Goal: Book appointment/travel/reservation

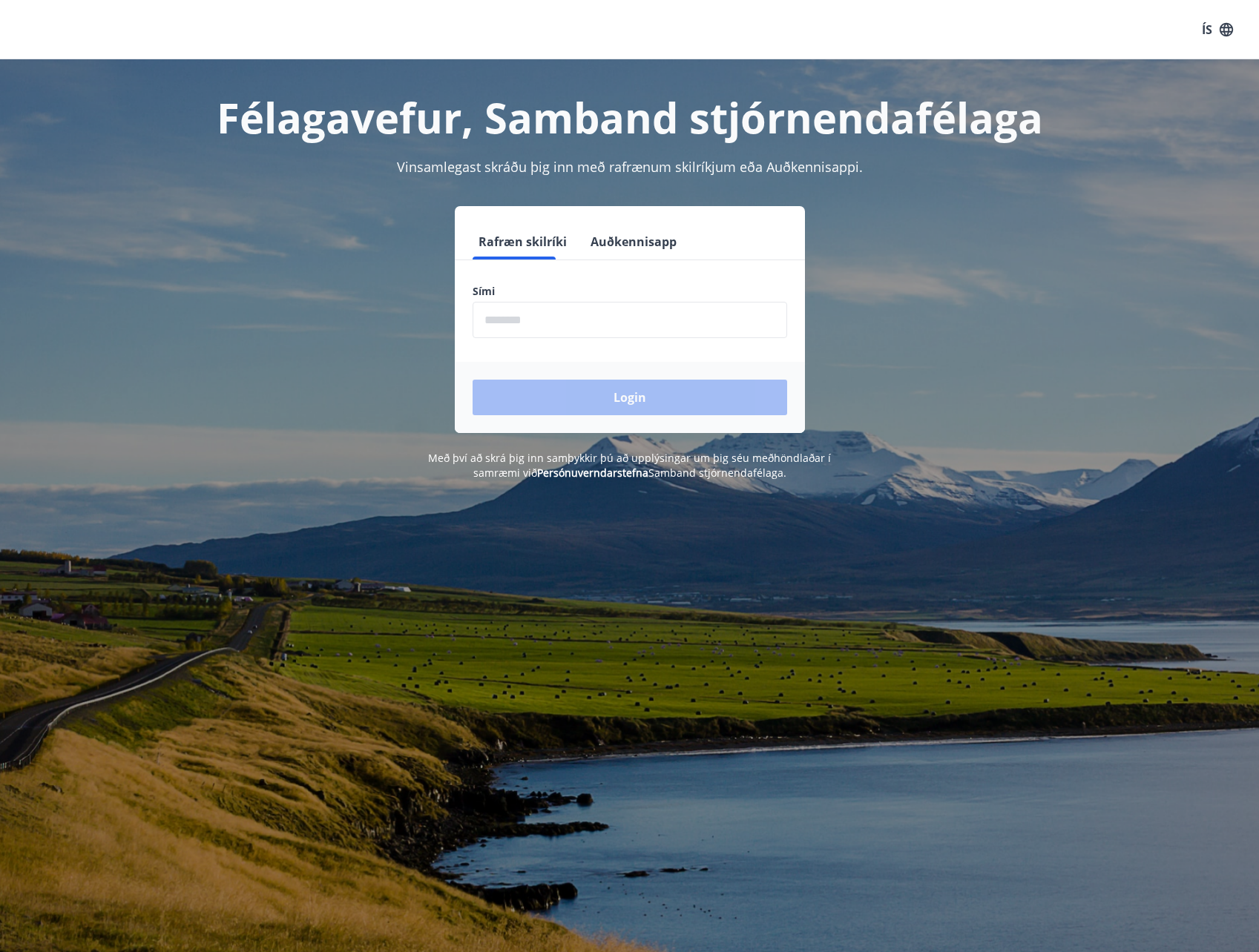
click at [560, 307] on input "phone" at bounding box center [630, 320] width 315 height 36
type input "********"
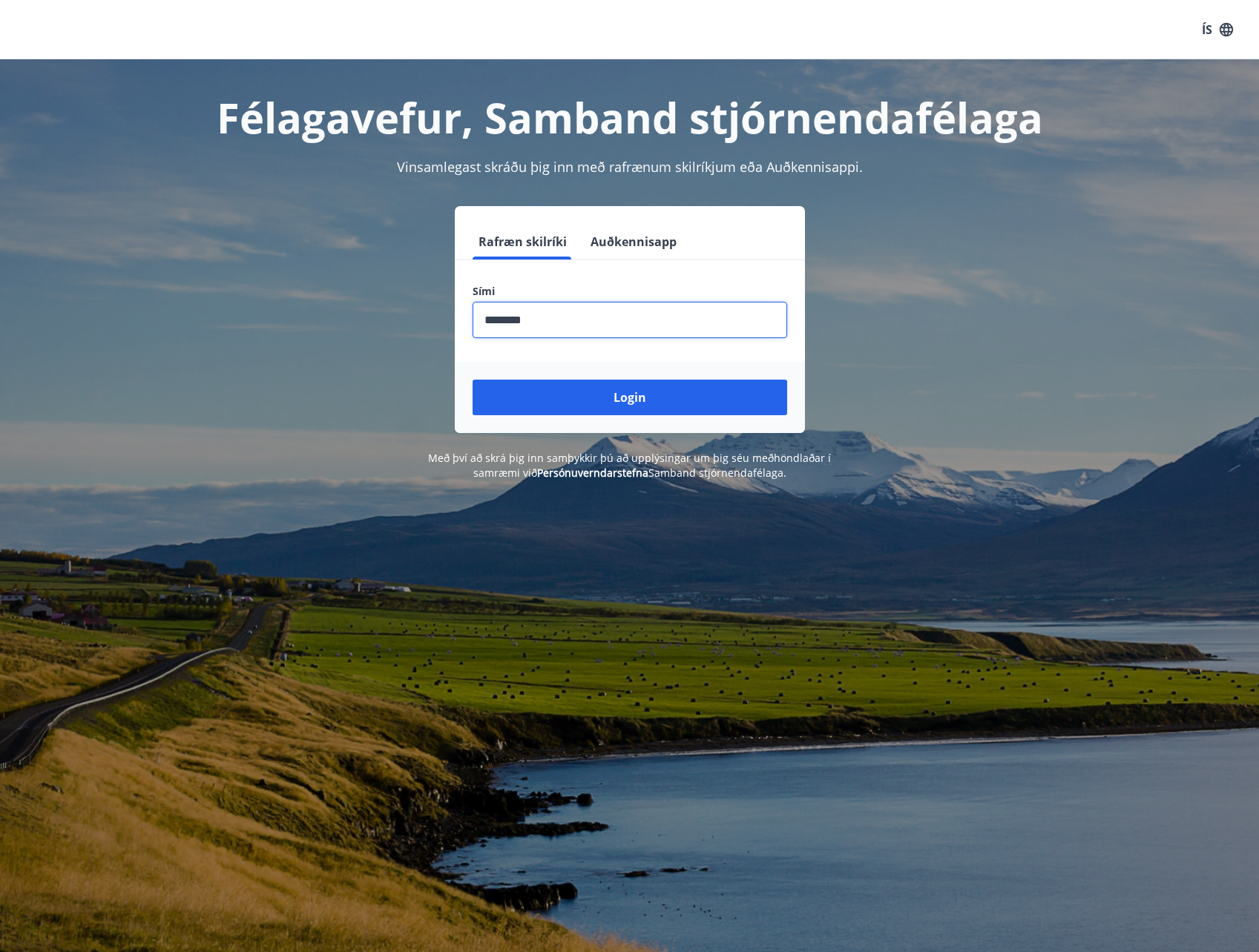
click at [473, 380] on button "Login" at bounding box center [630, 397] width 315 height 35
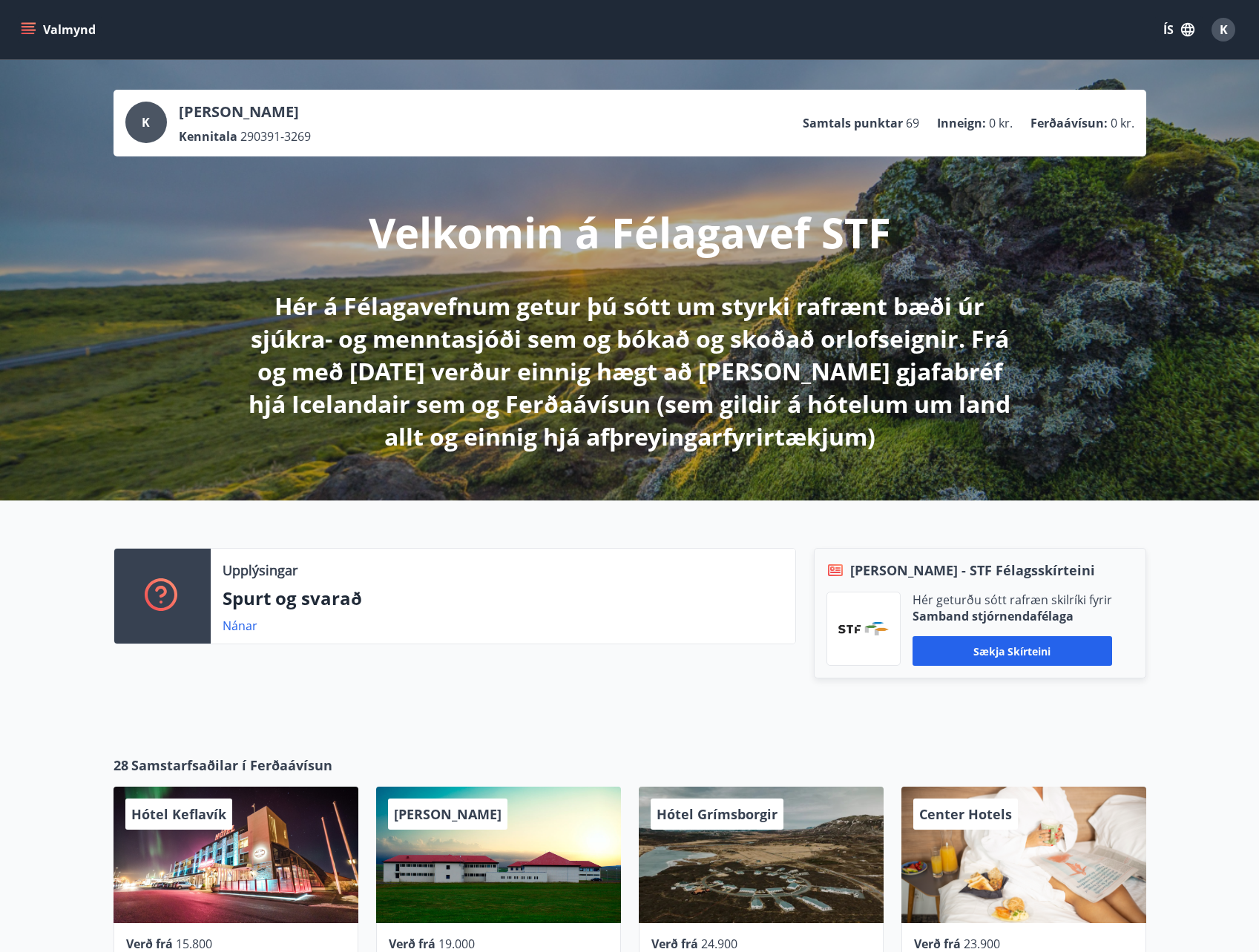
click at [23, 29] on icon "menu" at bounding box center [28, 30] width 14 height 14
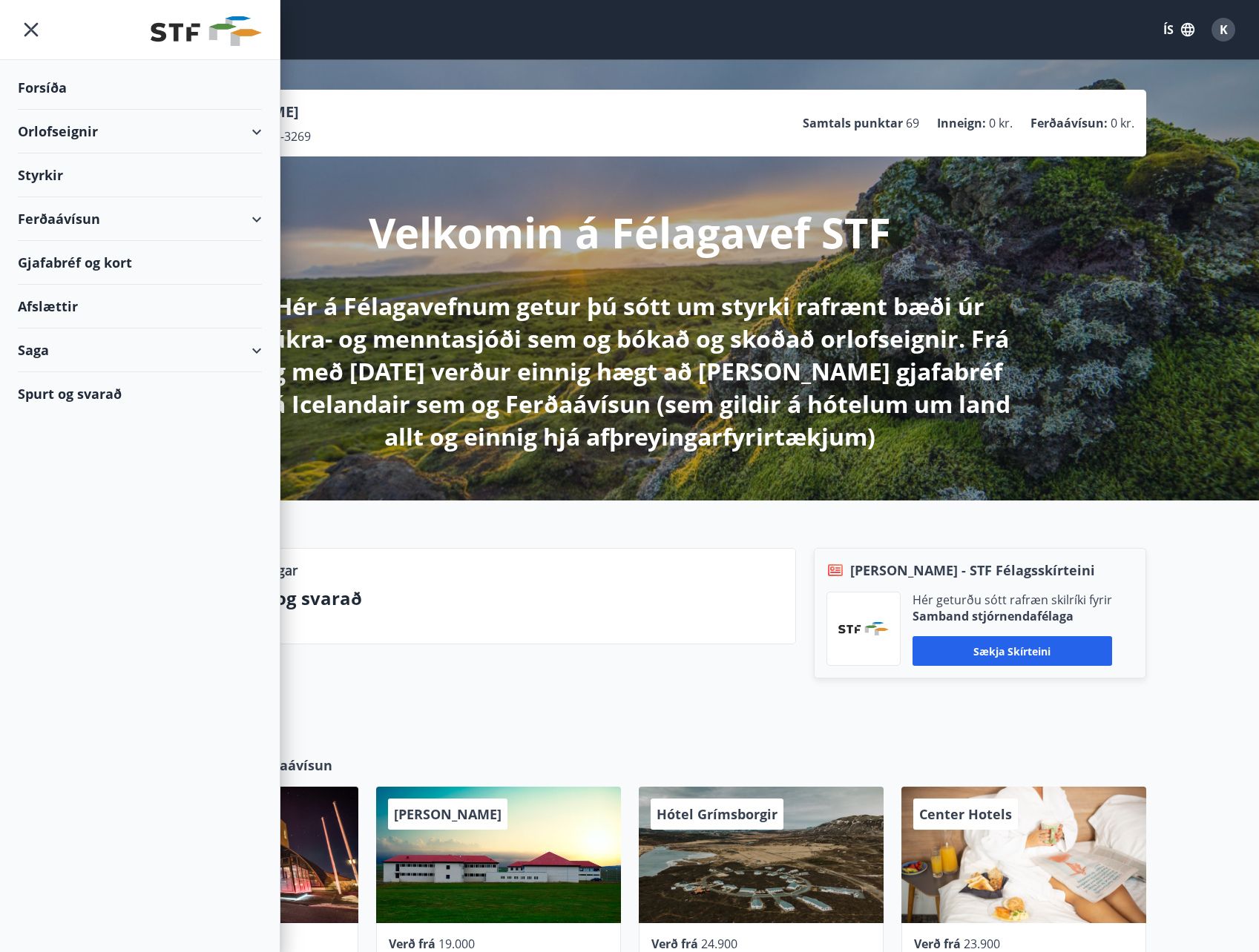
click at [103, 259] on div "Gjafabréf og kort" at bounding box center [140, 262] width 244 height 44
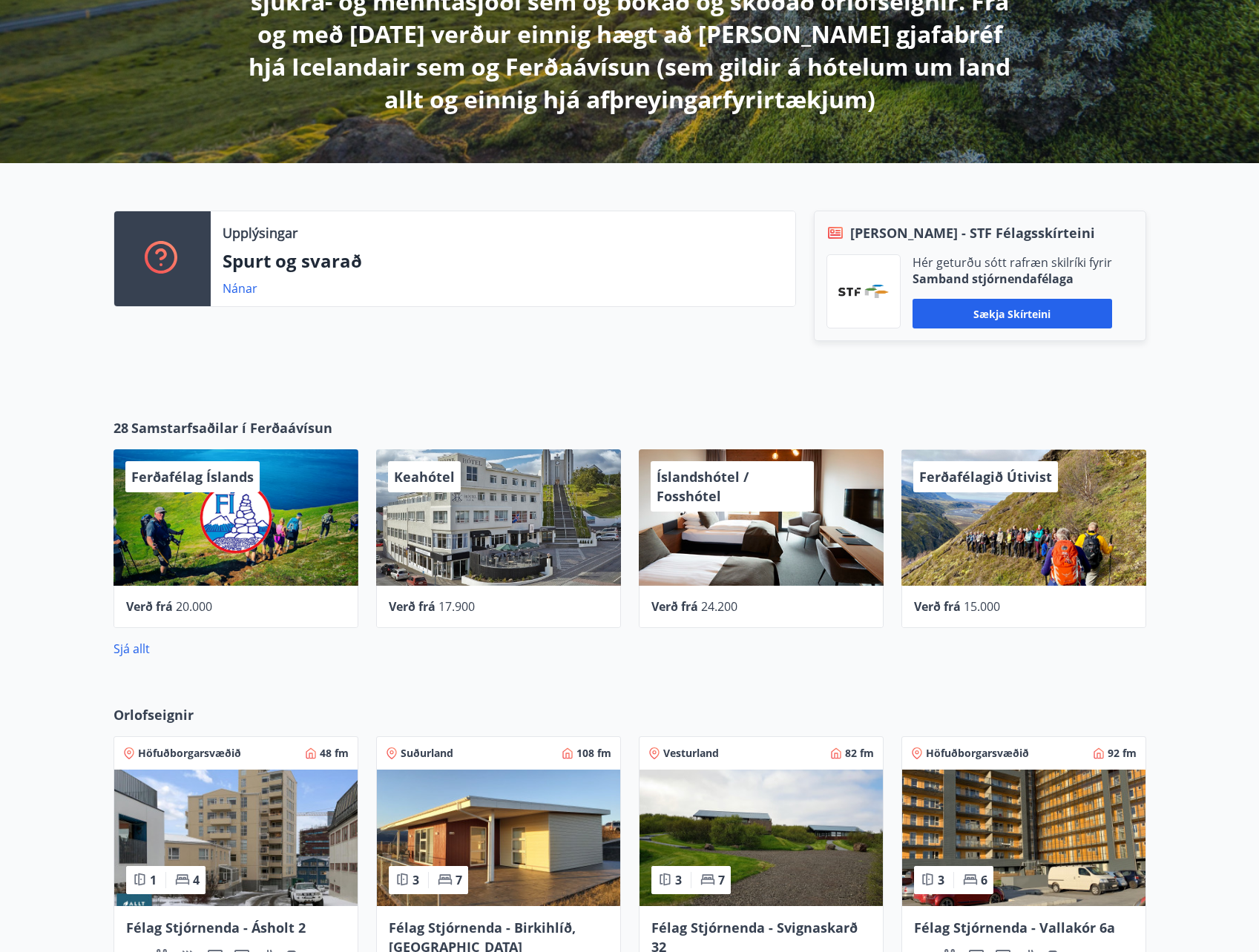
scroll to position [371, 0]
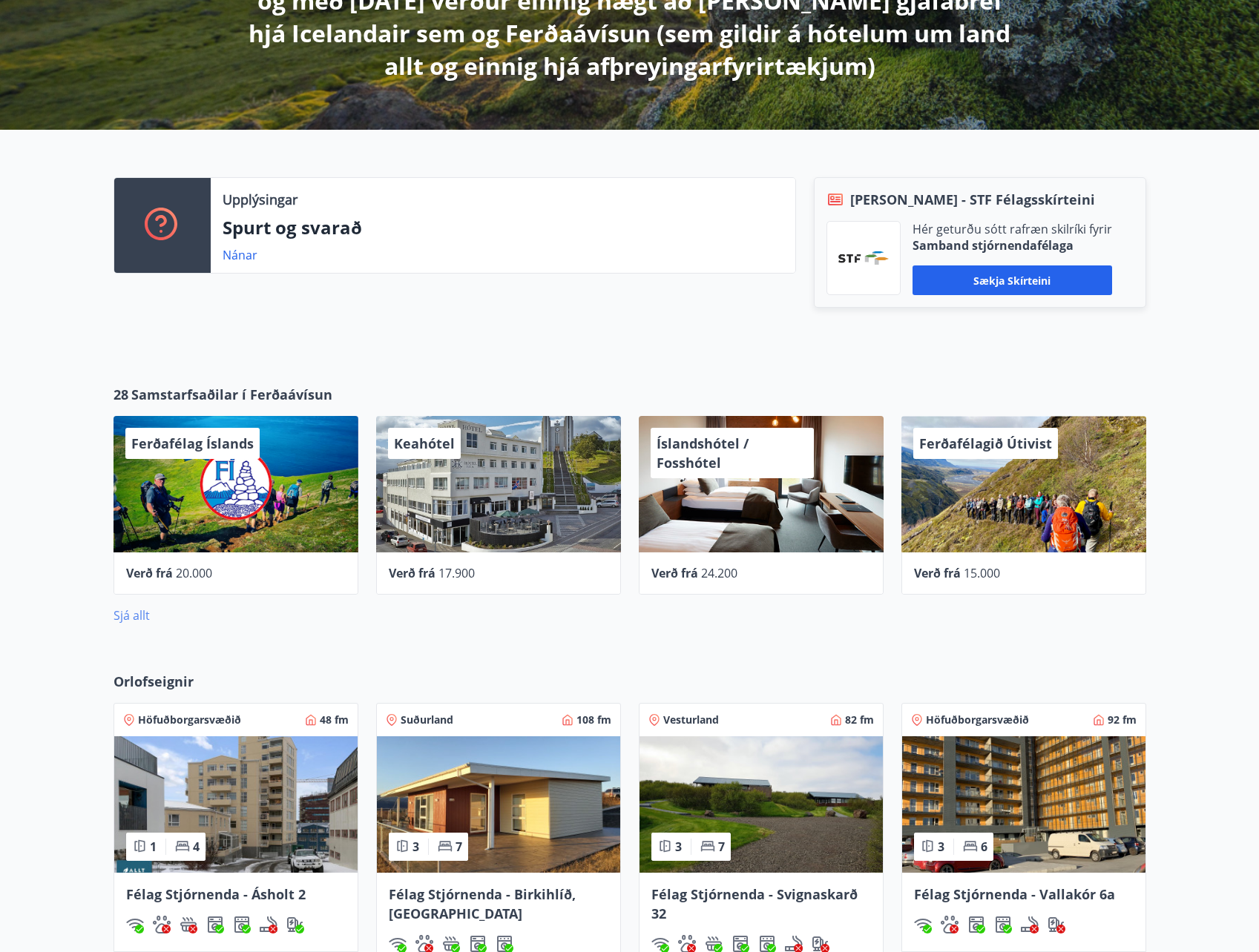
click at [143, 617] on link "Sjá allt" at bounding box center [132, 616] width 36 height 16
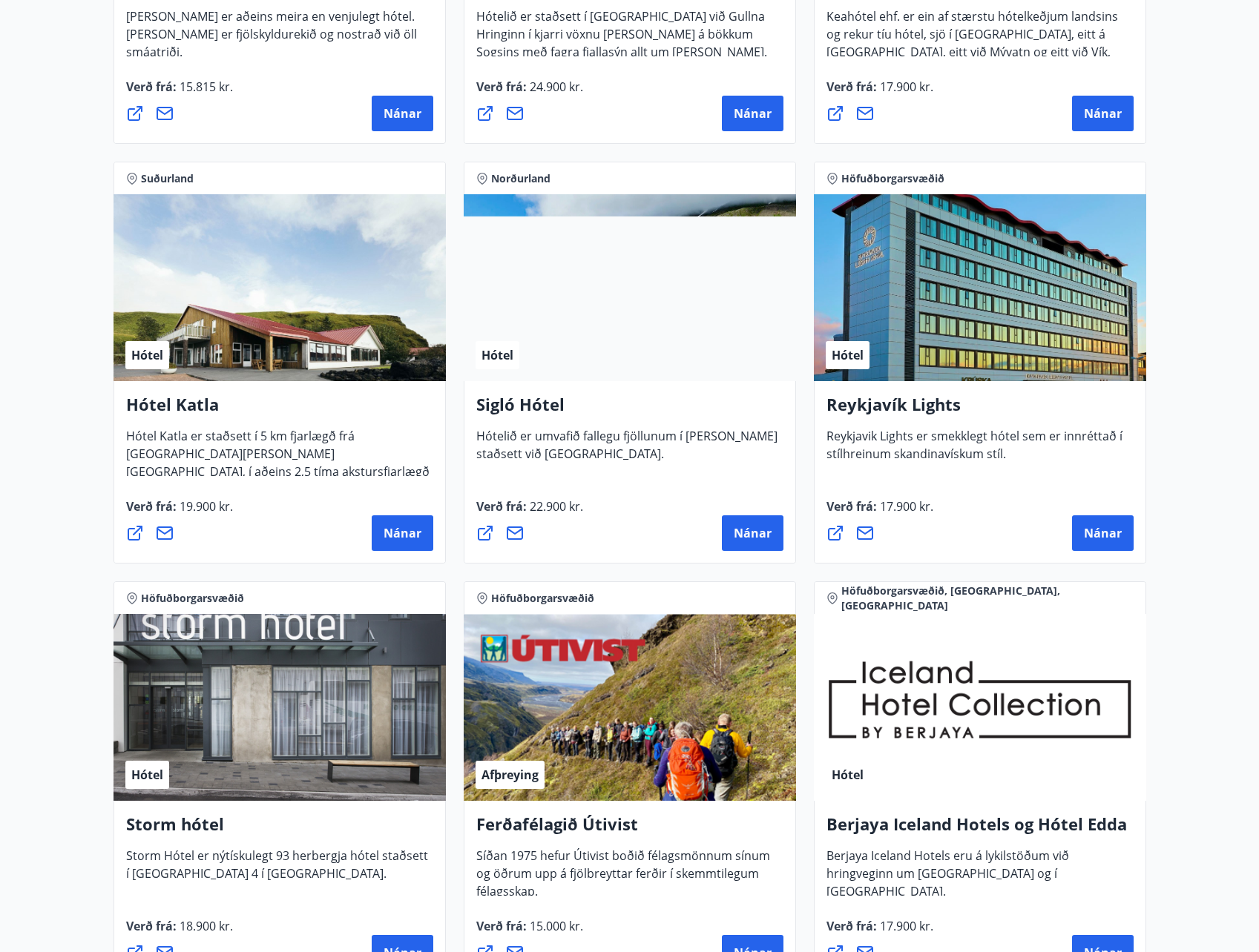
scroll to position [1112, 0]
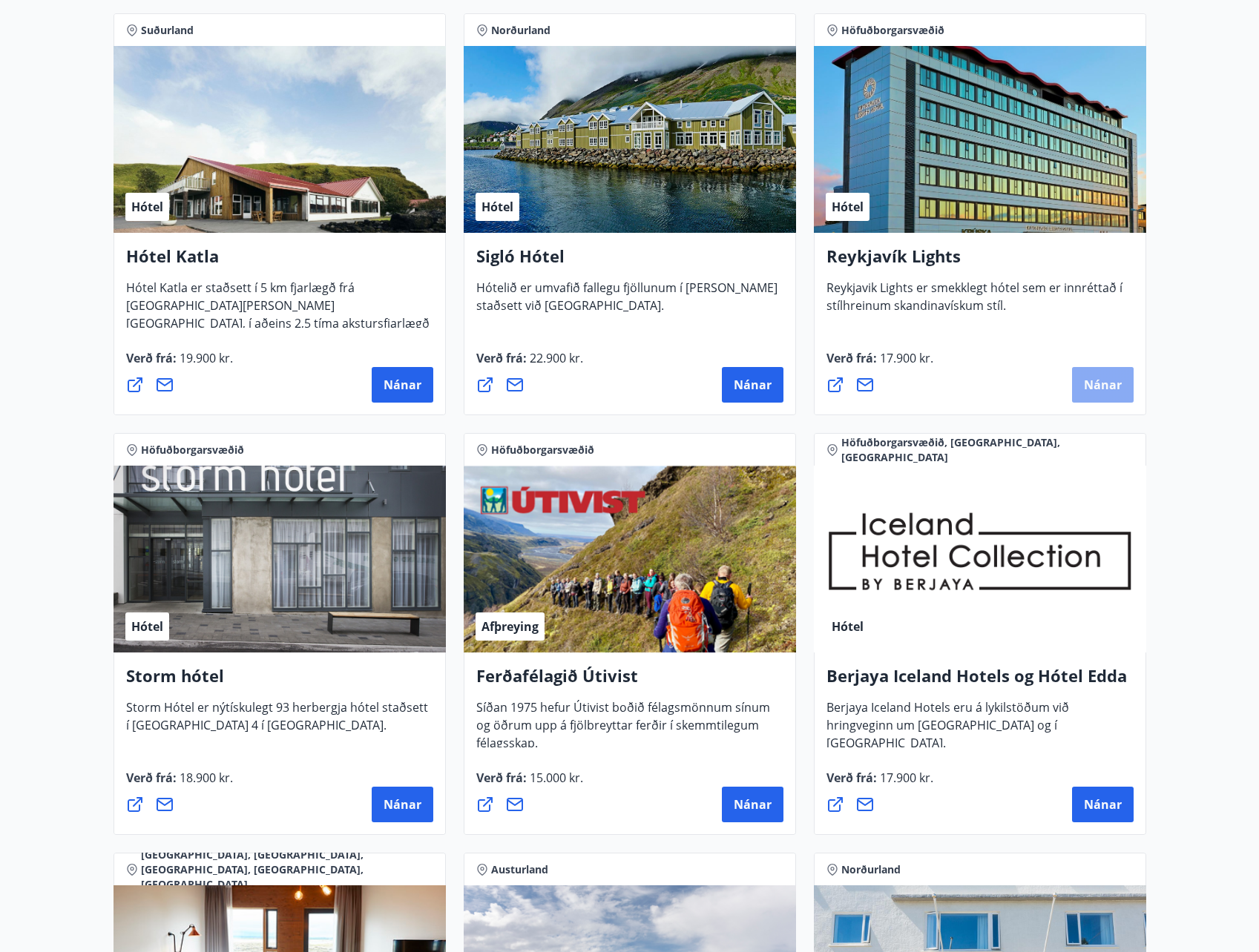
click at [1096, 388] on span "Nánar" at bounding box center [1103, 385] width 38 height 16
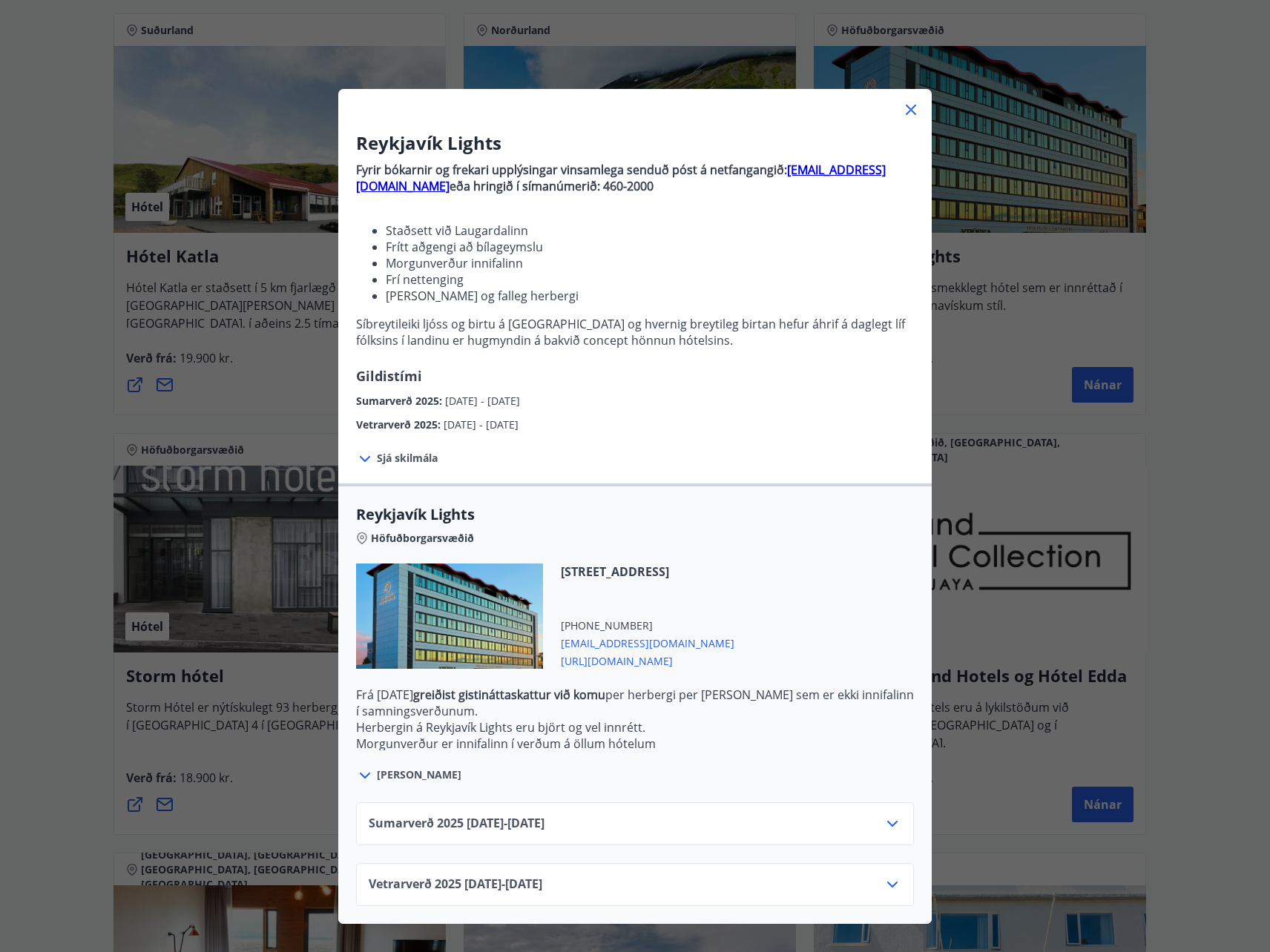
click at [902, 107] on icon at bounding box center [911, 110] width 18 height 18
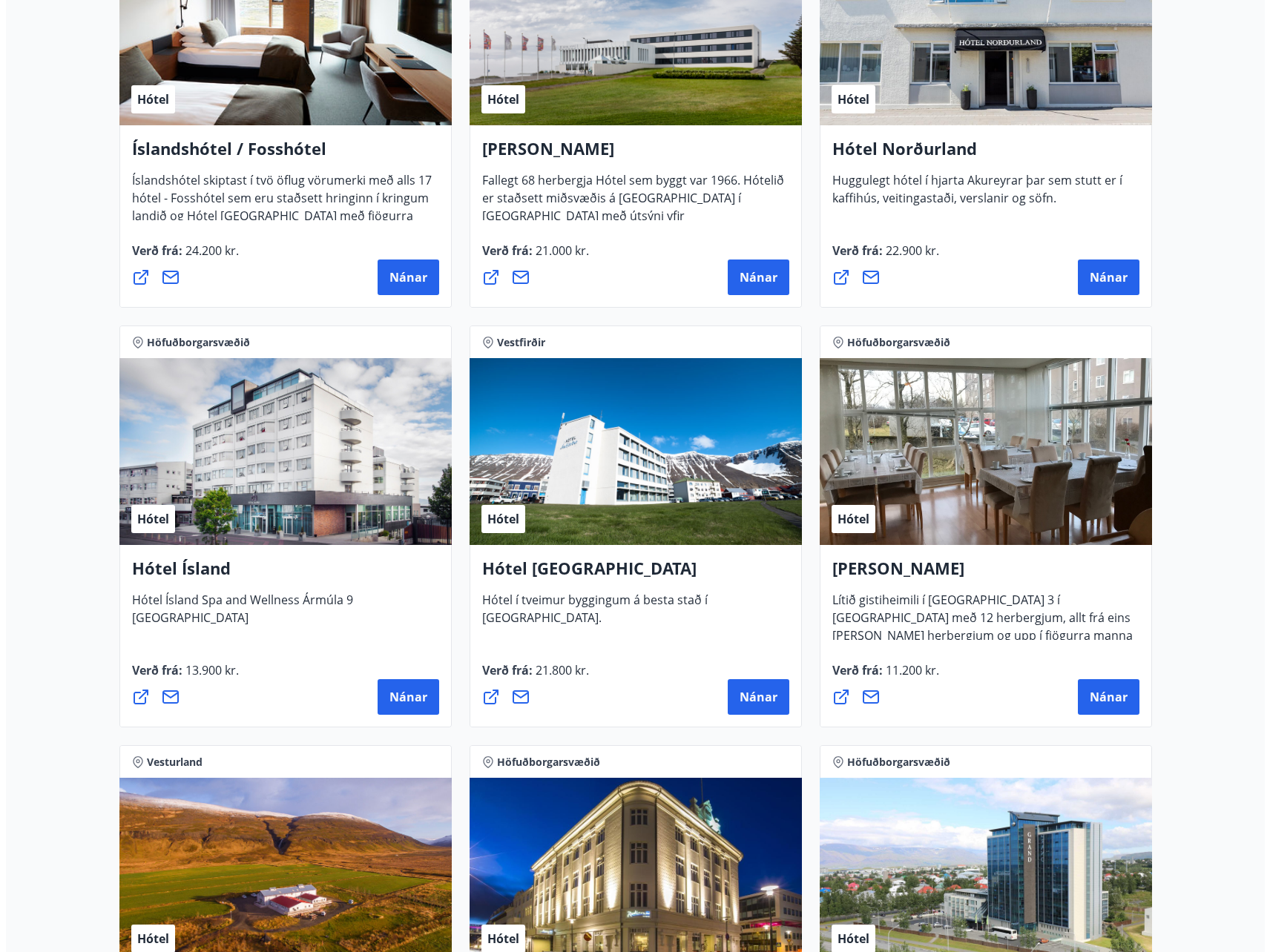
scroll to position [2076, 0]
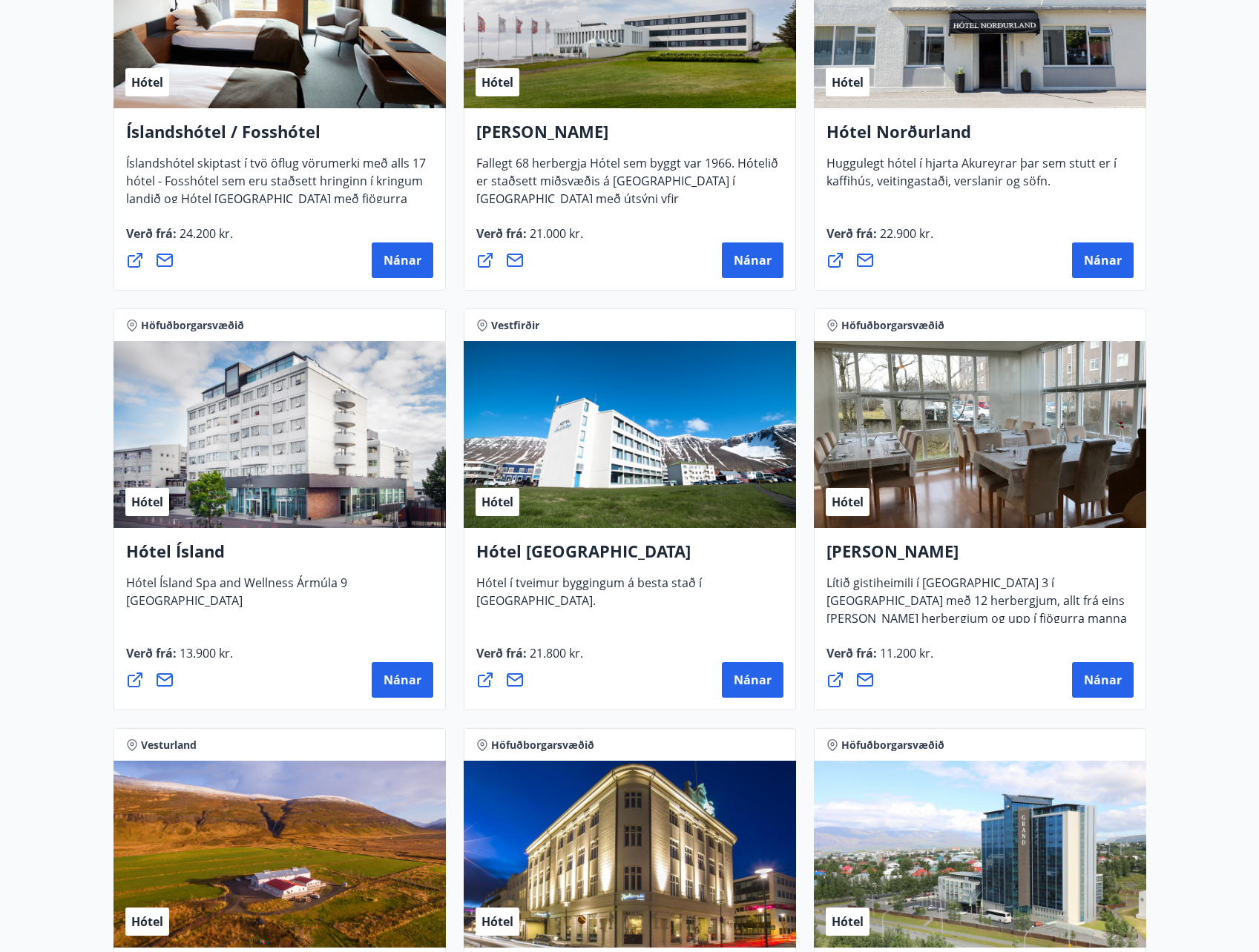
drag, startPoint x: 93, startPoint y: 450, endPoint x: 50, endPoint y: 464, distance: 45.2
click at [93, 450] on main "28 Tilboð fundin Svæði Allt Tegund Allt [PERSON_NAME] Höfuðborgarsvæðið, Suðurl…" at bounding box center [630, 190] width 1259 height 4415
click at [413, 676] on span "Nánar" at bounding box center [402, 680] width 38 height 16
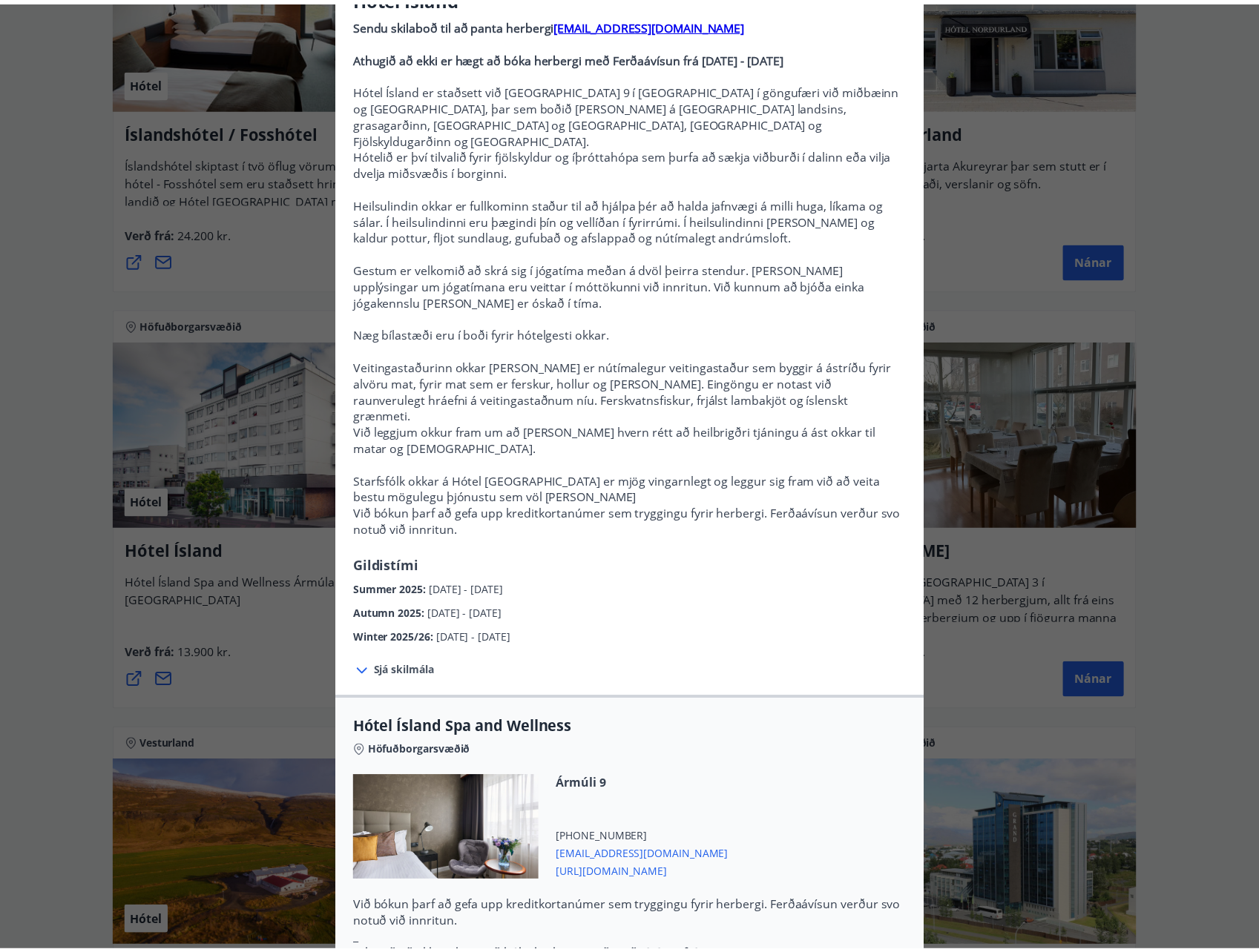
scroll to position [297, 0]
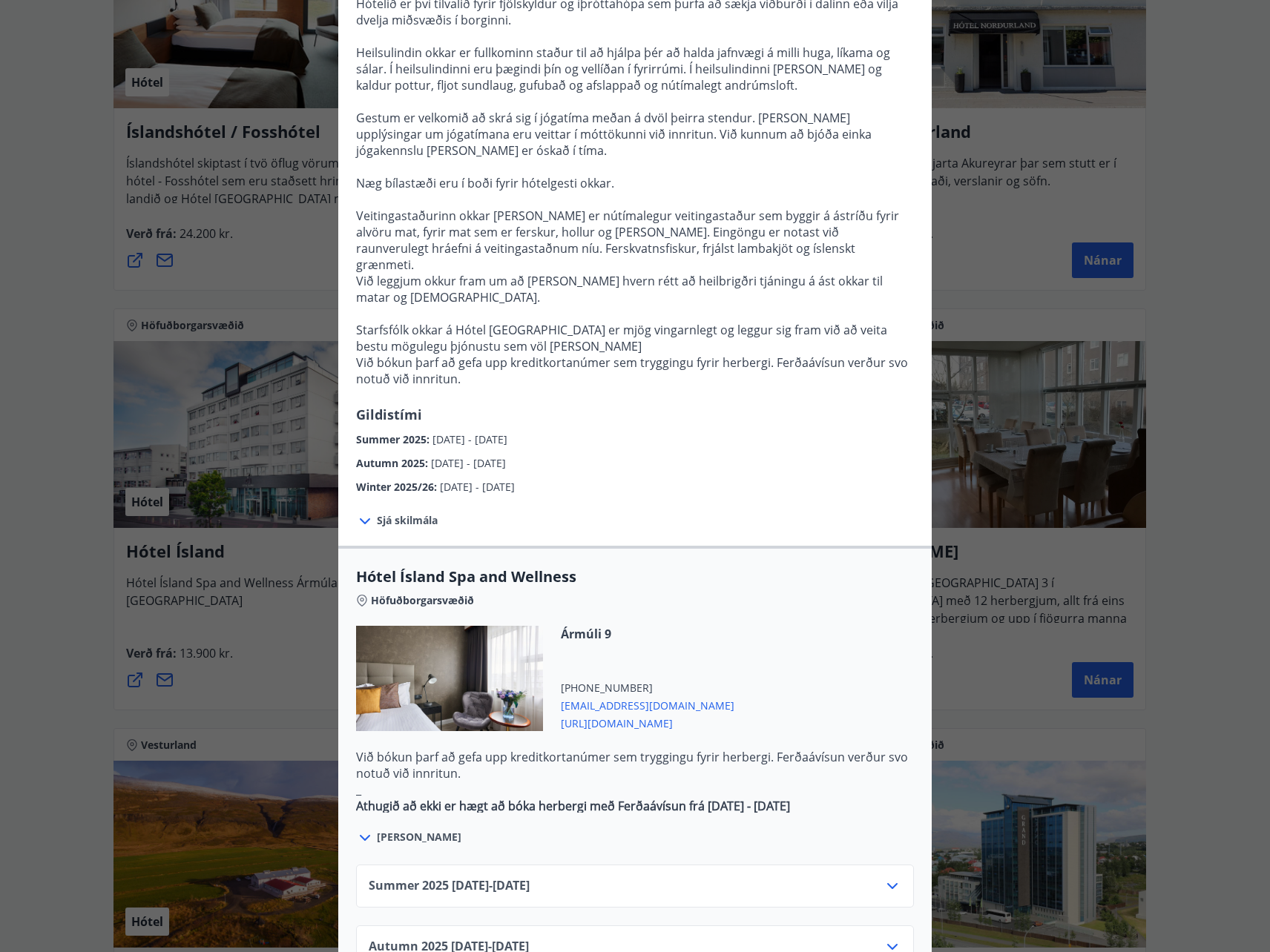
click at [85, 526] on div "Hótel Ísland Sendu skilaboð til að panta herbergi [EMAIL_ADDRESS][DOMAIN_NAME] …" at bounding box center [635, 179] width 1270 height 952
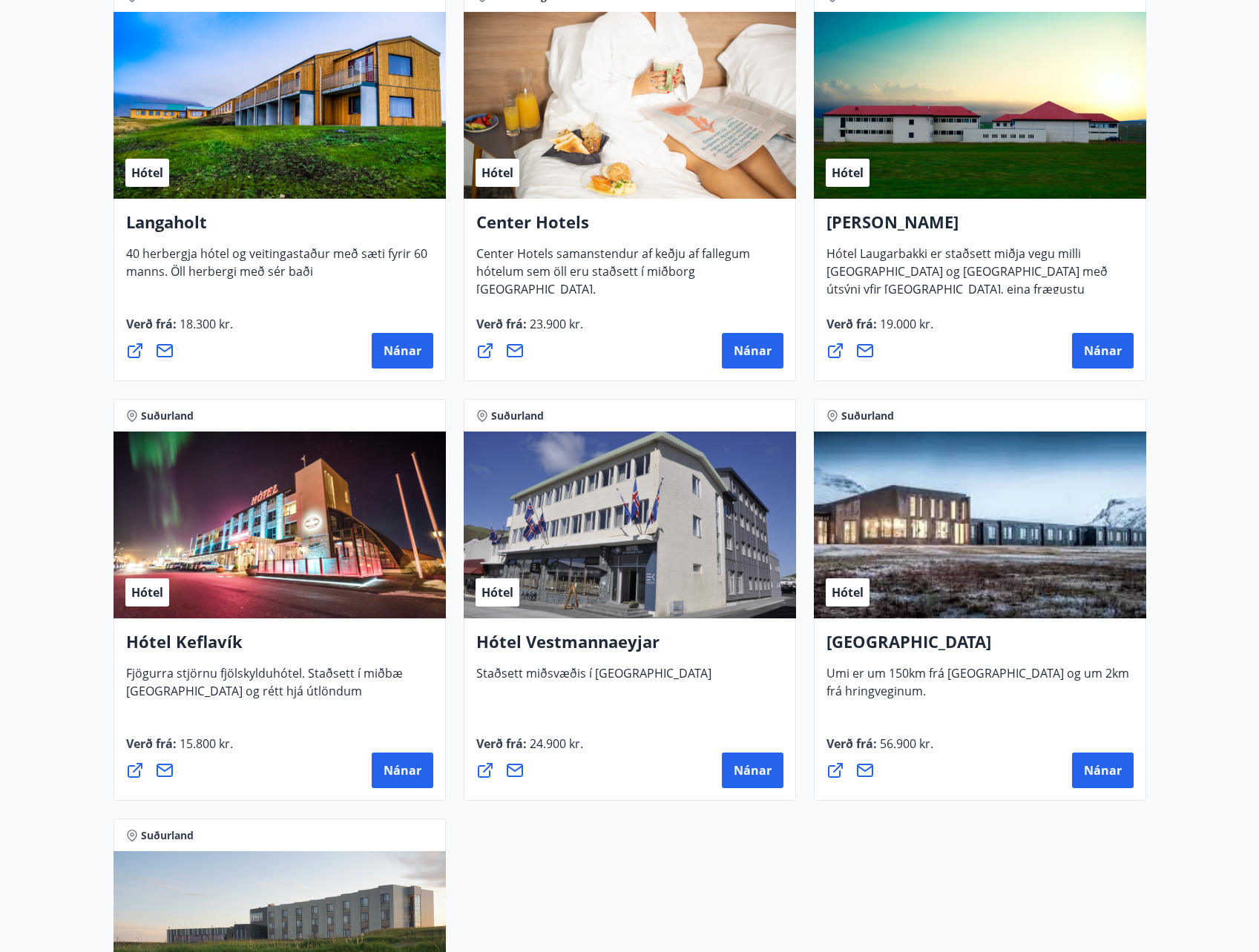
scroll to position [3394, 0]
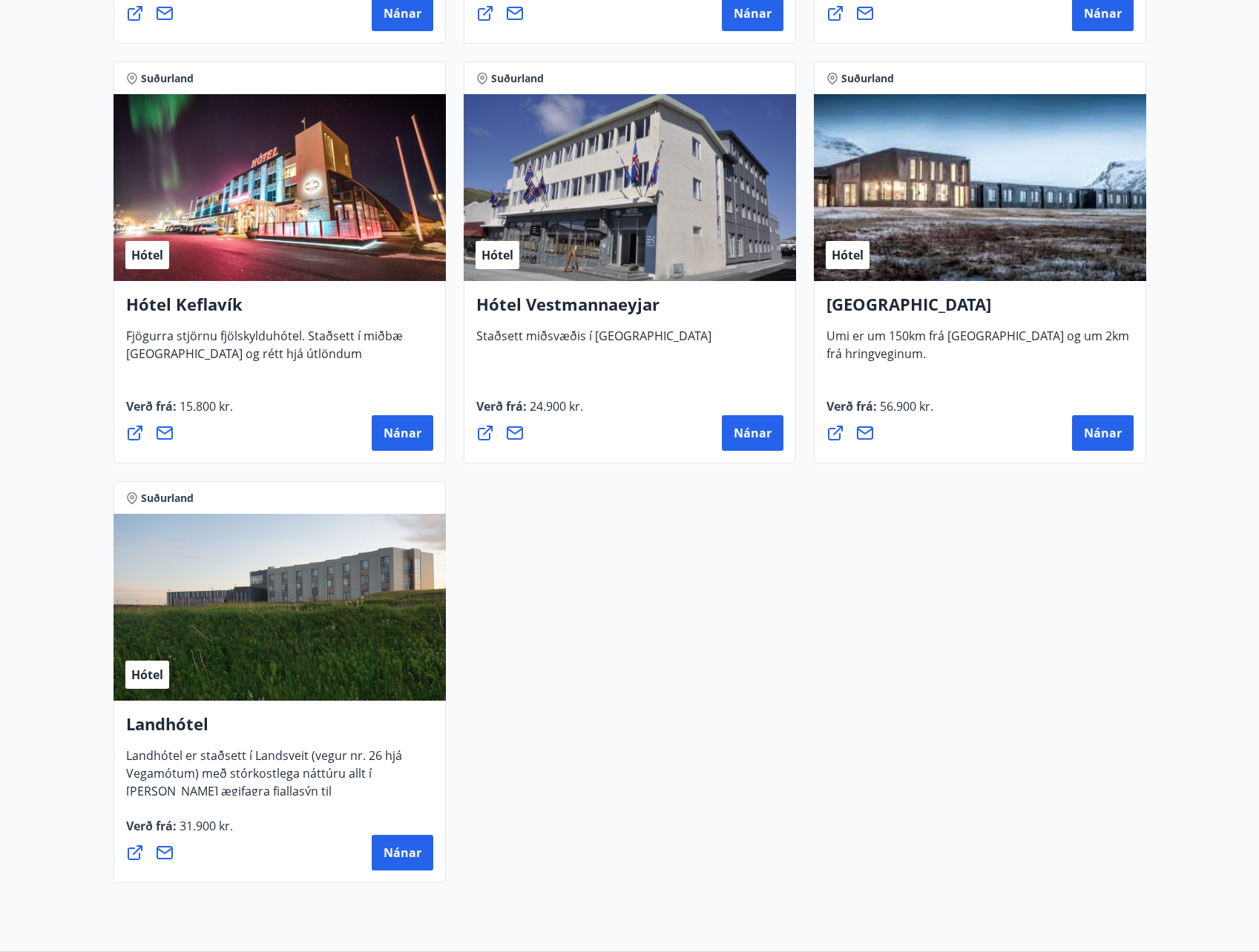
scroll to position [3616, 0]
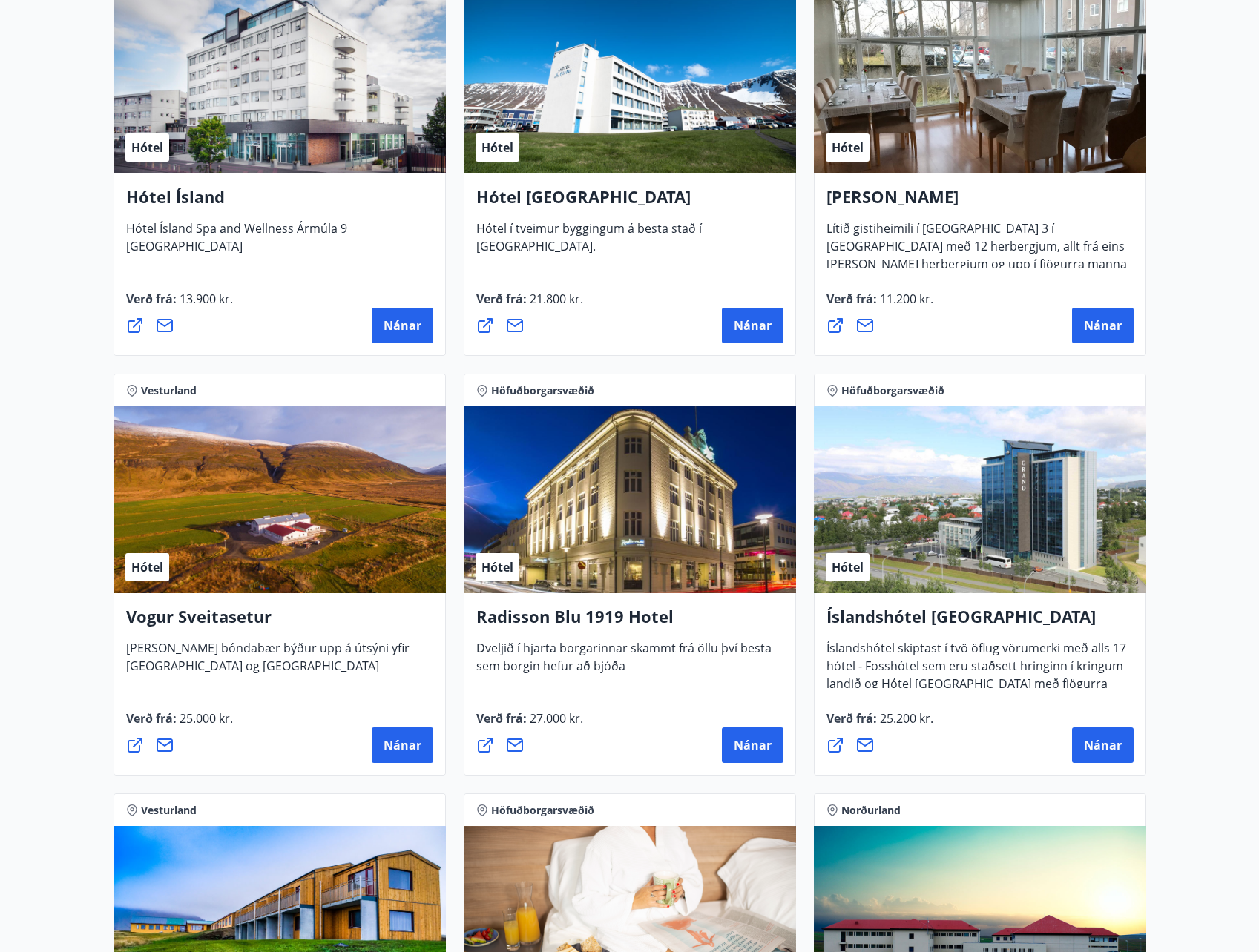
scroll to position [0, 0]
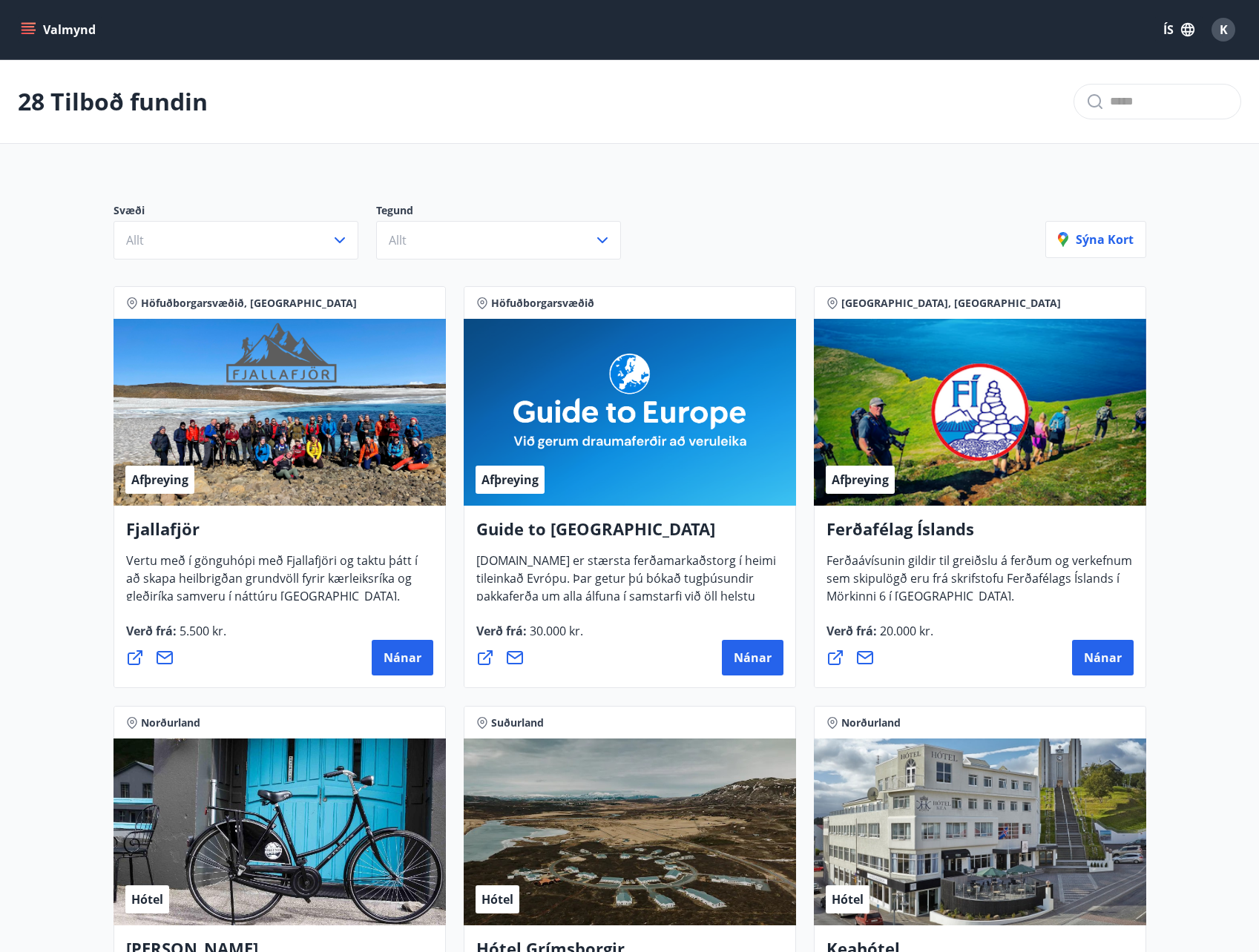
drag, startPoint x: 639, startPoint y: 672, endPoint x: 584, endPoint y: 68, distance: 606.5
click at [804, 183] on div "Svæði Allt Tegund Allt [PERSON_NAME]" at bounding box center [630, 225] width 1069 height 104
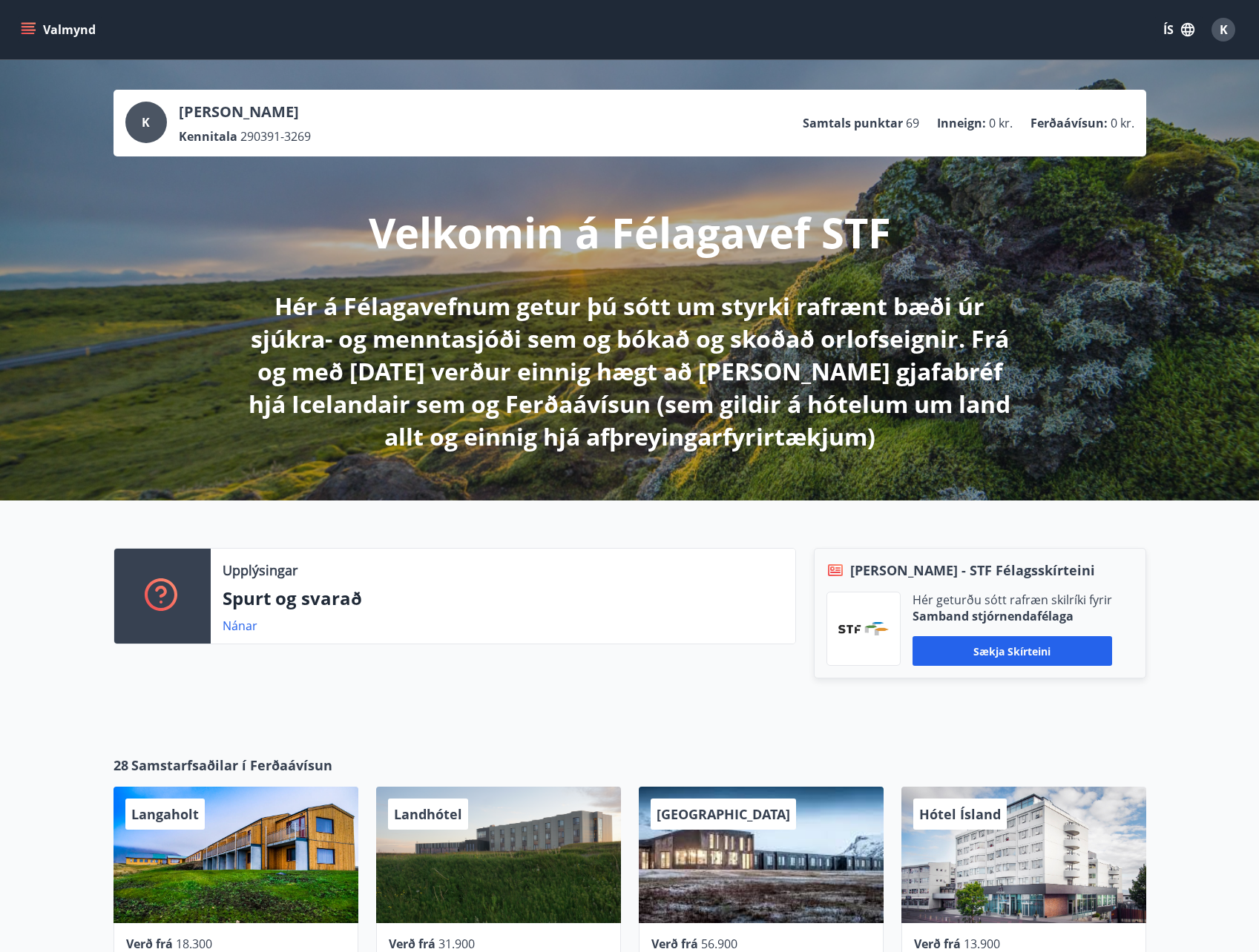
click at [8, 12] on div "Valmynd ÍS K" at bounding box center [630, 30] width 1259 height 60
click at [19, 22] on button "Valmynd" at bounding box center [60, 30] width 84 height 27
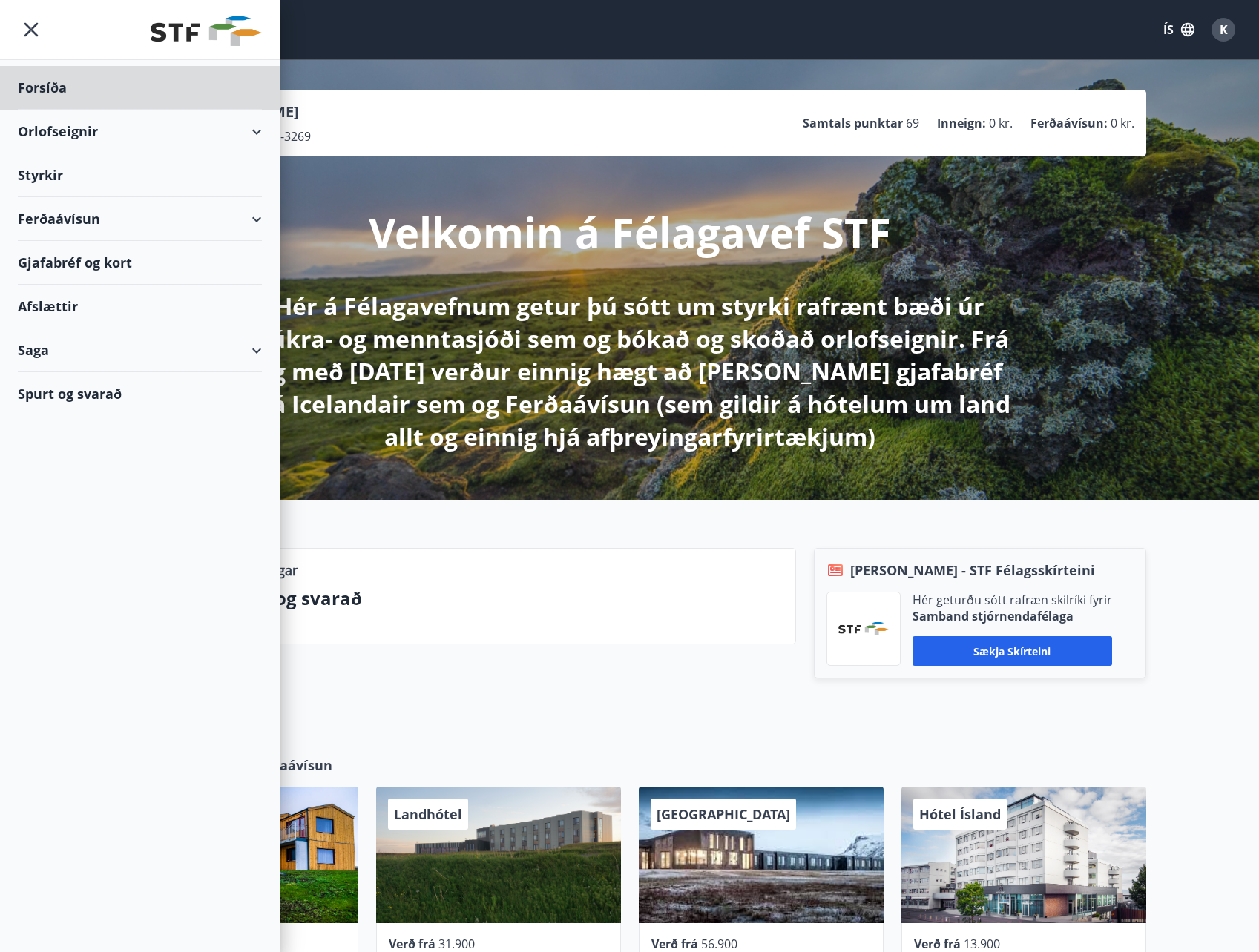
click at [45, 177] on div "Styrkir" at bounding box center [140, 175] width 244 height 44
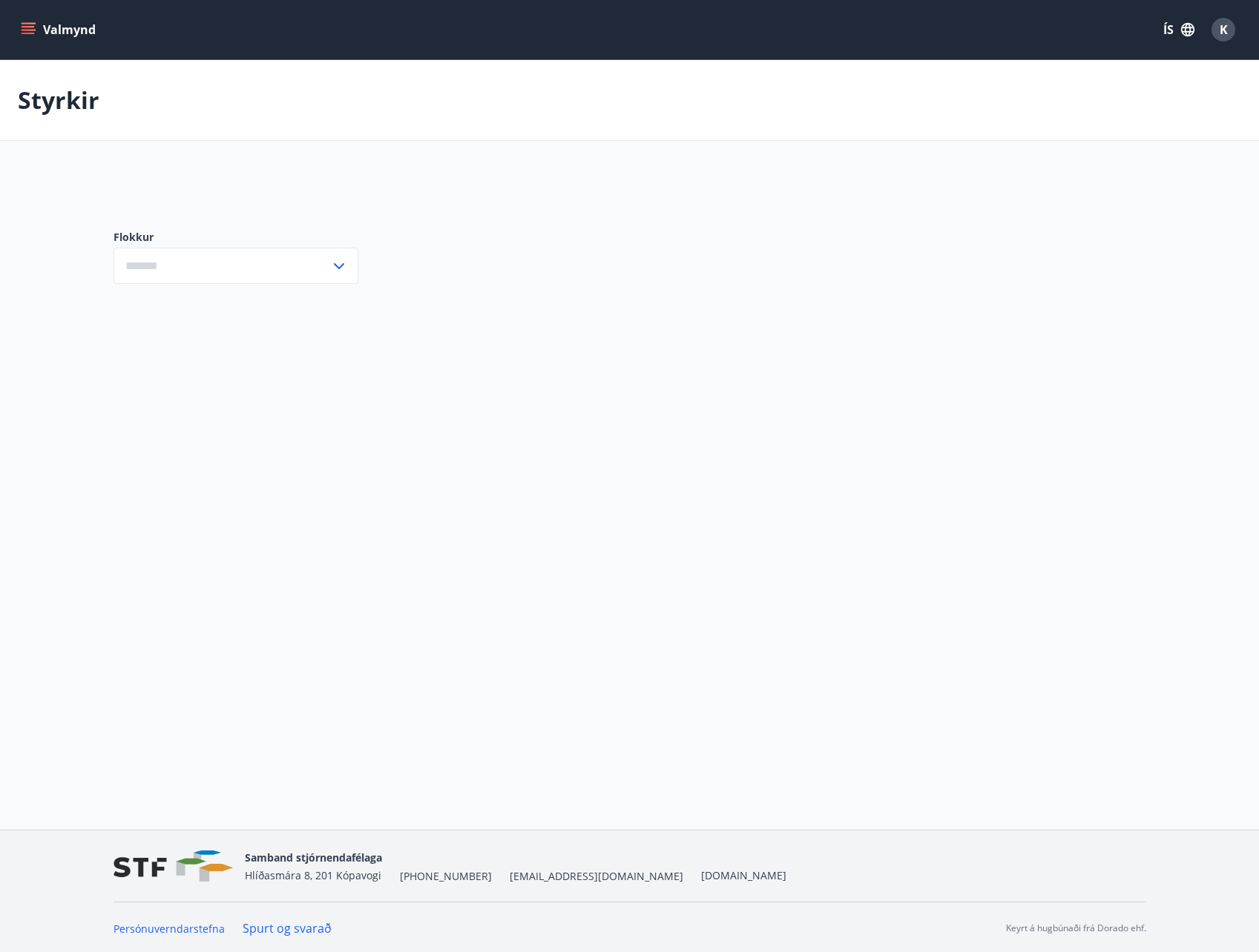
type input "***"
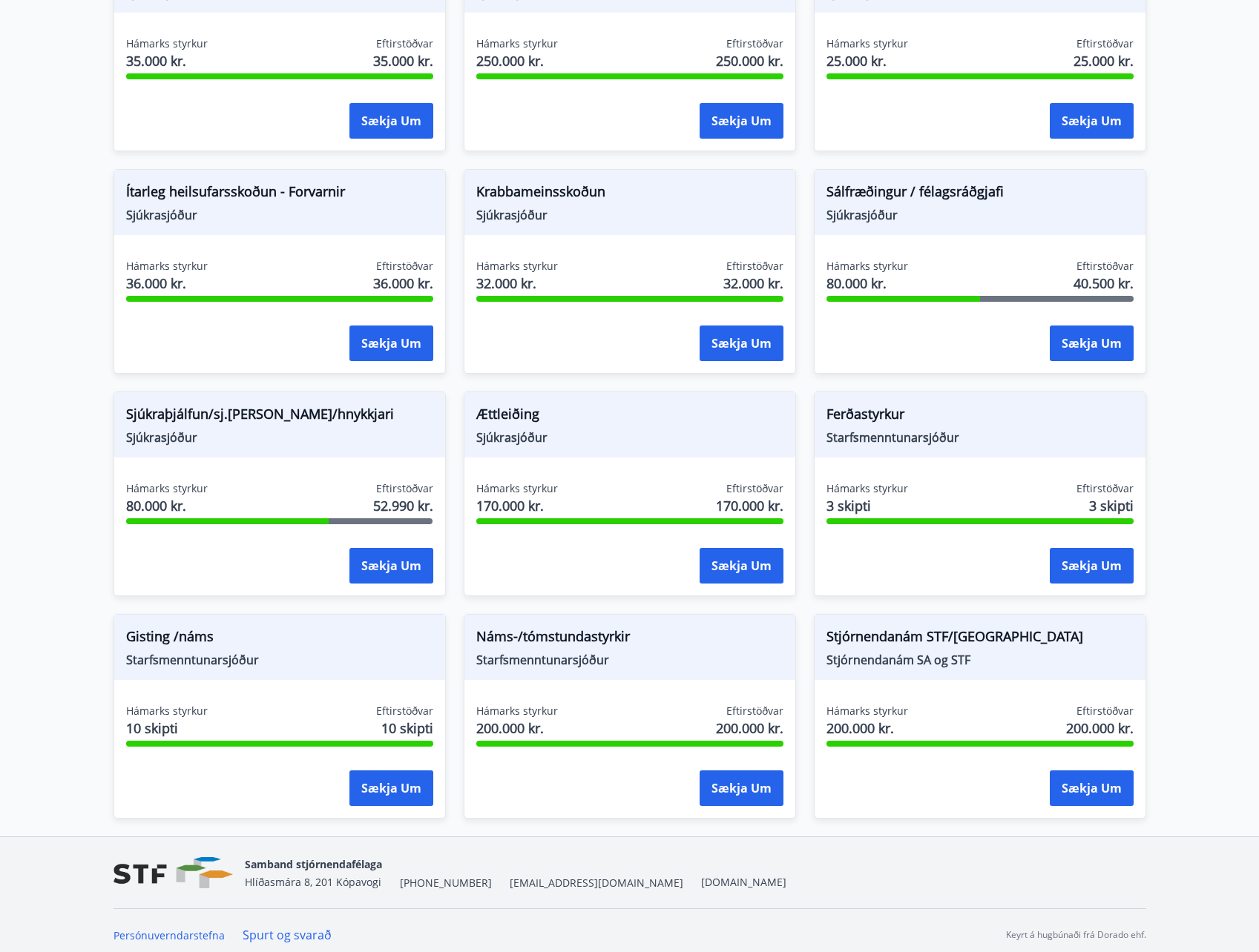
scroll to position [899, 0]
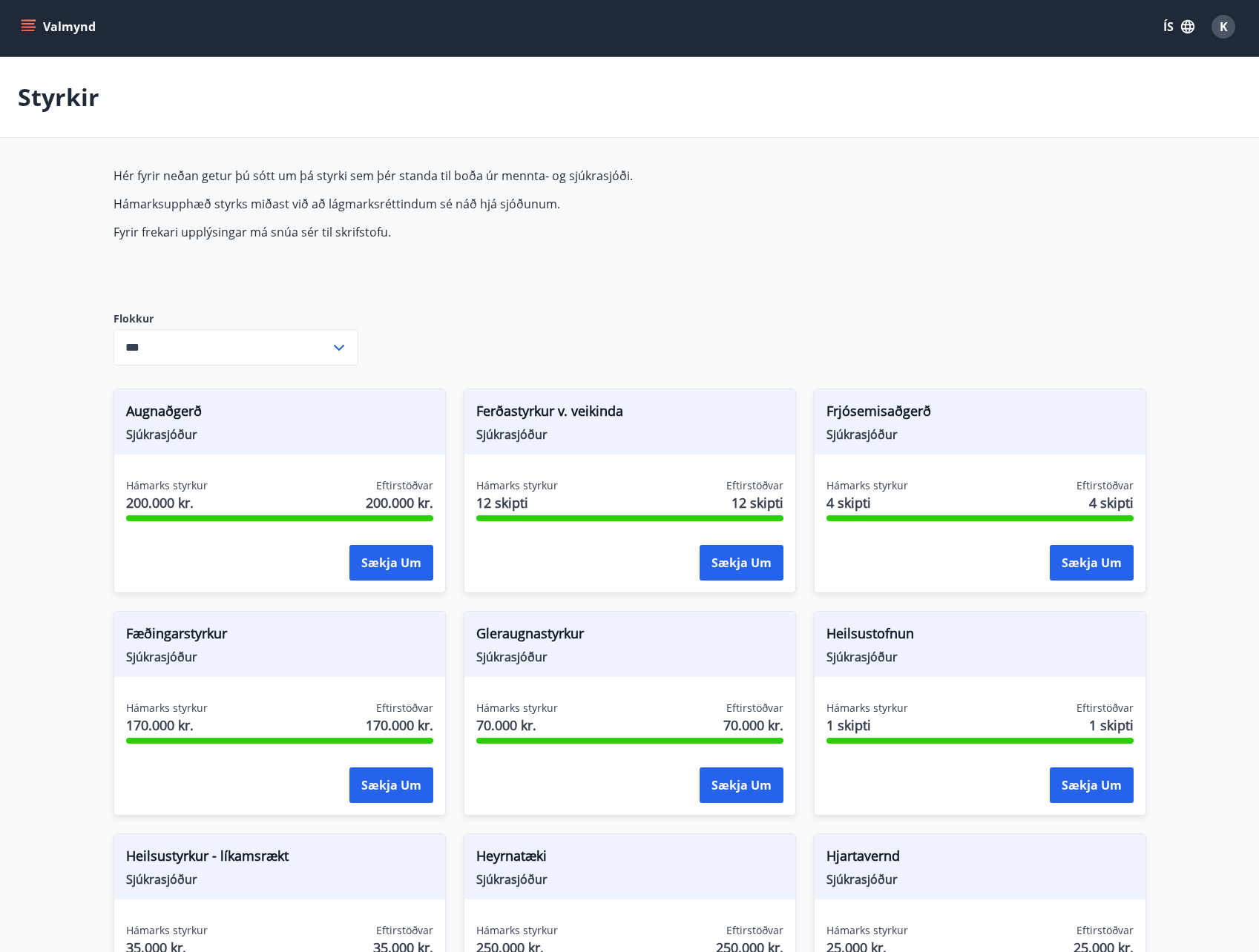
scroll to position [0, 0]
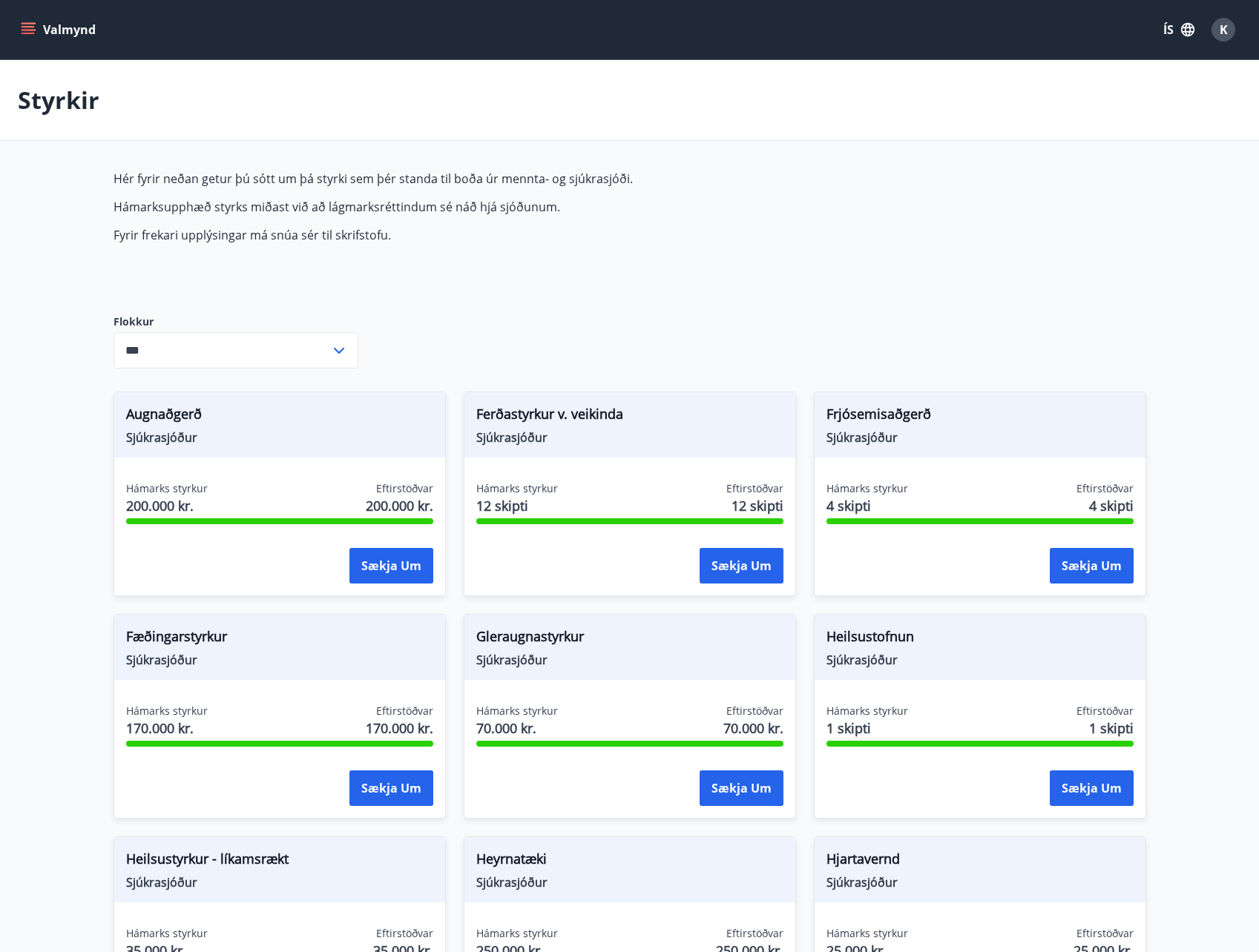
click at [244, 350] on input "***" at bounding box center [222, 351] width 216 height 36
click at [400, 284] on div "Hér fyrir neðan getur þú sótt um þá styrki sem þér standa til boða úr mennta- o…" at bounding box center [464, 230] width 701 height 120
click at [74, 640] on main "Styrkir Hér fyrir neðan getur þú sótt um þá styrki sem þér standa til boða úr m…" at bounding box center [630, 893] width 1259 height 1667
click at [639, 217] on span "Hér fyrir neðan getur þú sótt um þá styrki sem þér standa til boða úr mennta- o…" at bounding box center [464, 206] width 701 height 73
click at [35, 27] on button "Valmynd" at bounding box center [60, 30] width 84 height 27
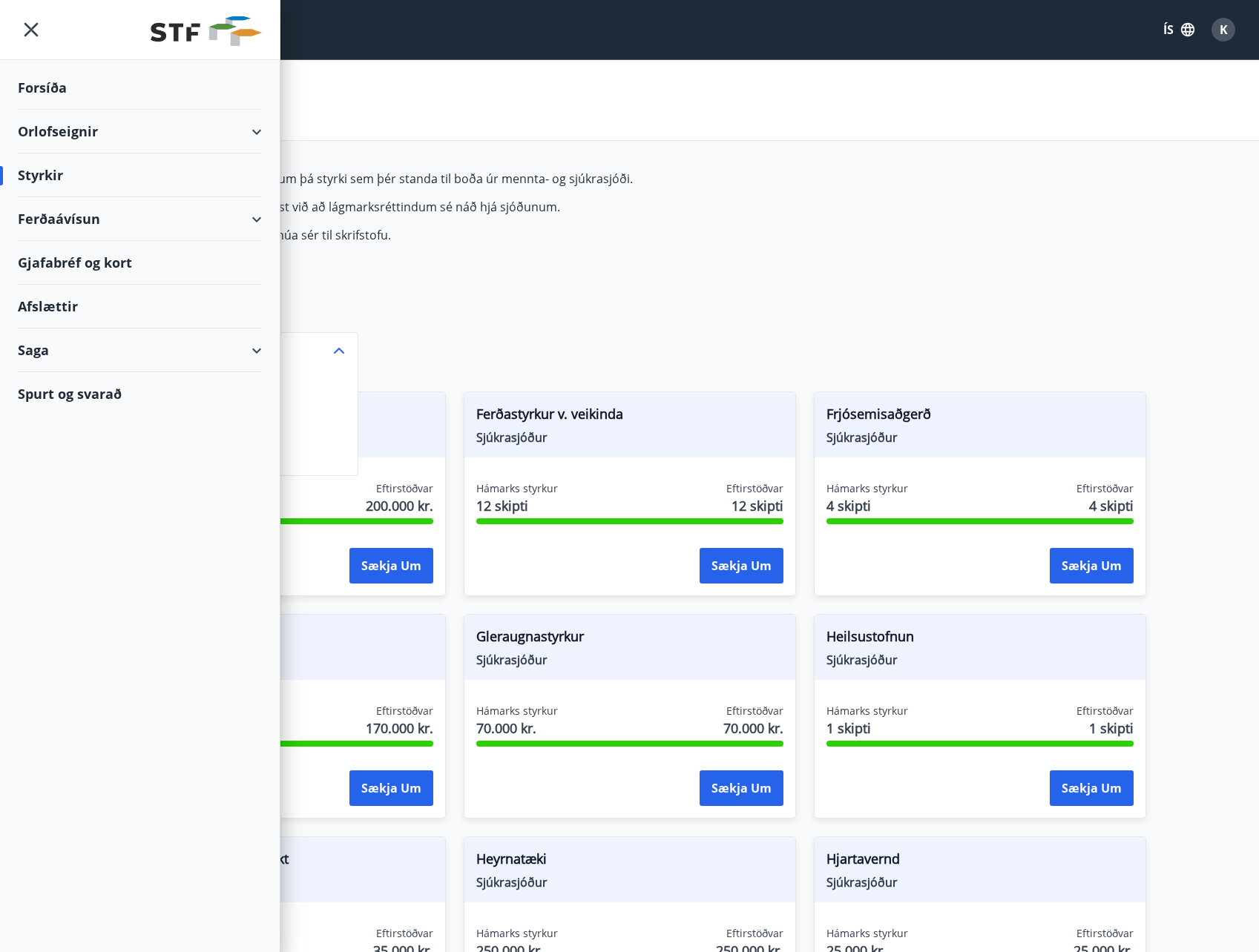
click at [257, 126] on div "Orlofseignir" at bounding box center [140, 132] width 244 height 44
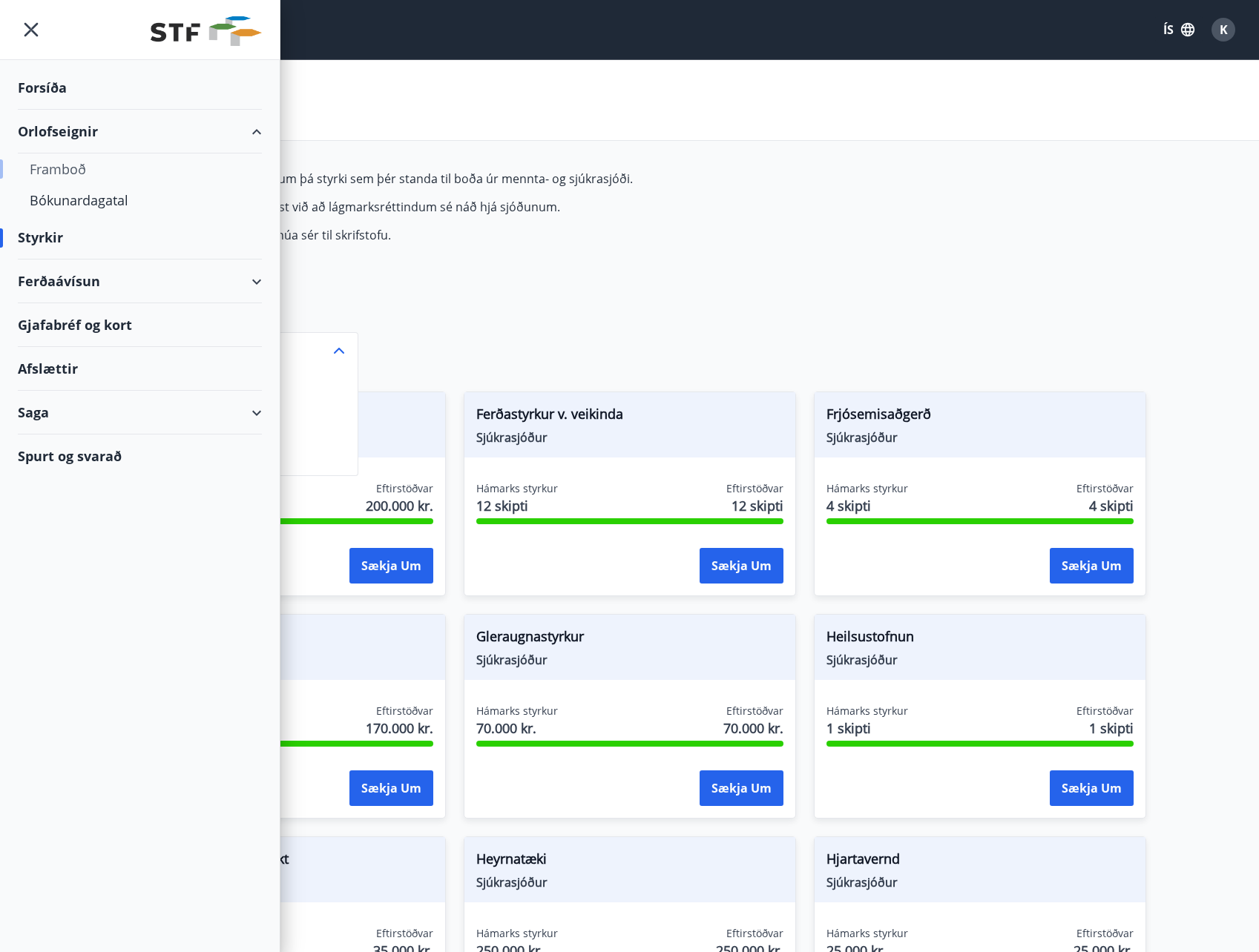
click at [70, 169] on div "Framboð" at bounding box center [140, 169] width 220 height 32
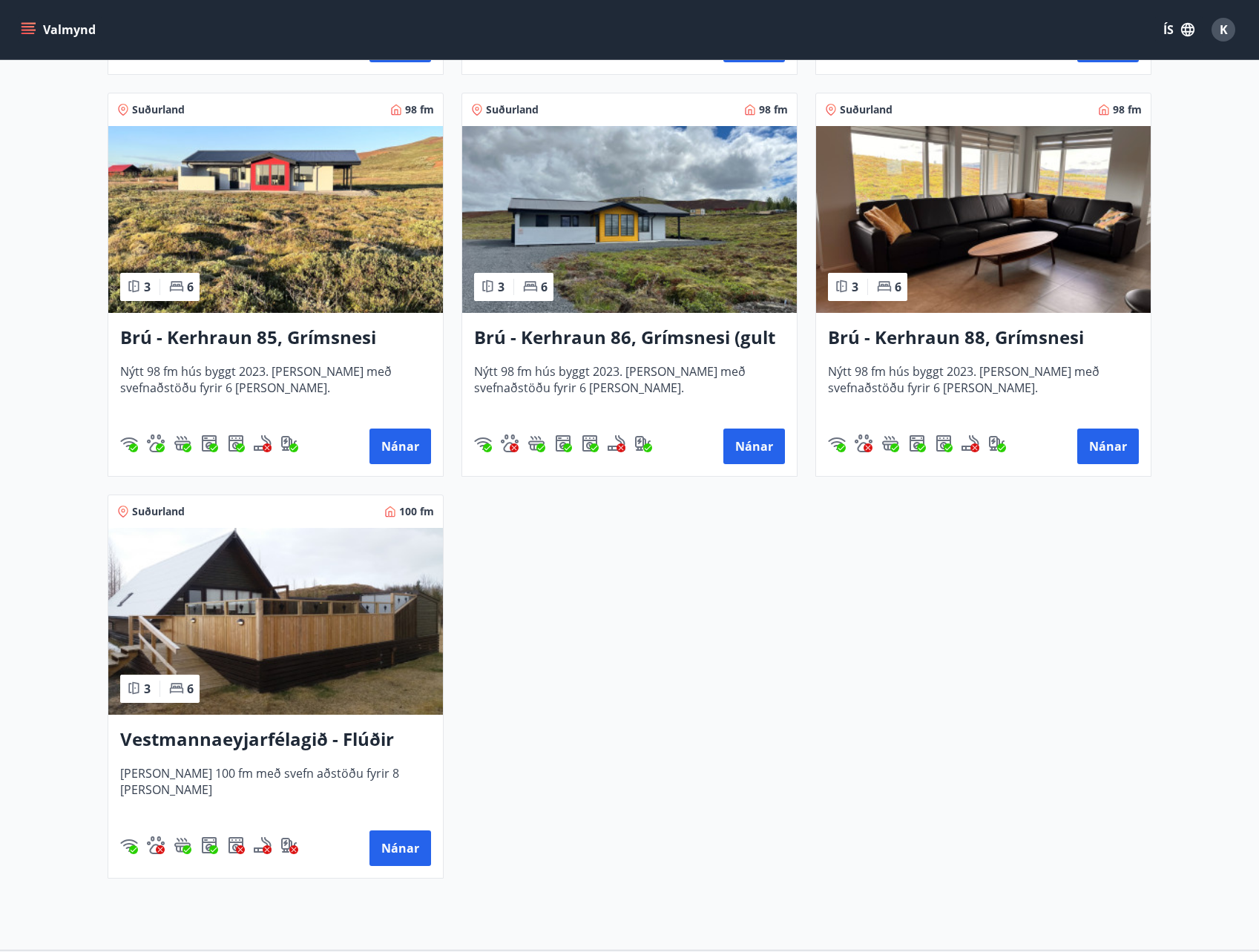
scroll to position [3486, 0]
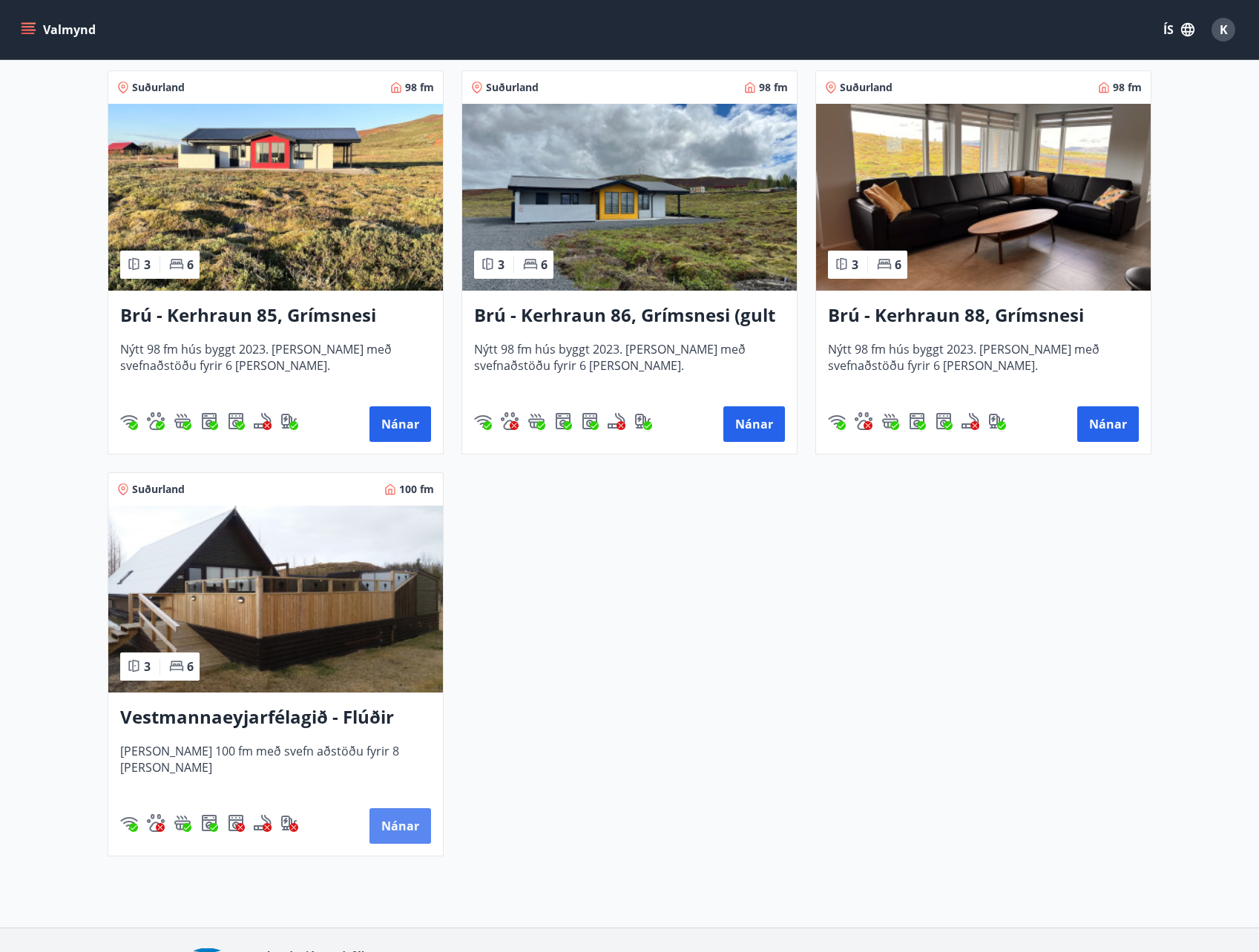
click at [395, 833] on button "Nánar" at bounding box center [400, 826] width 61 height 35
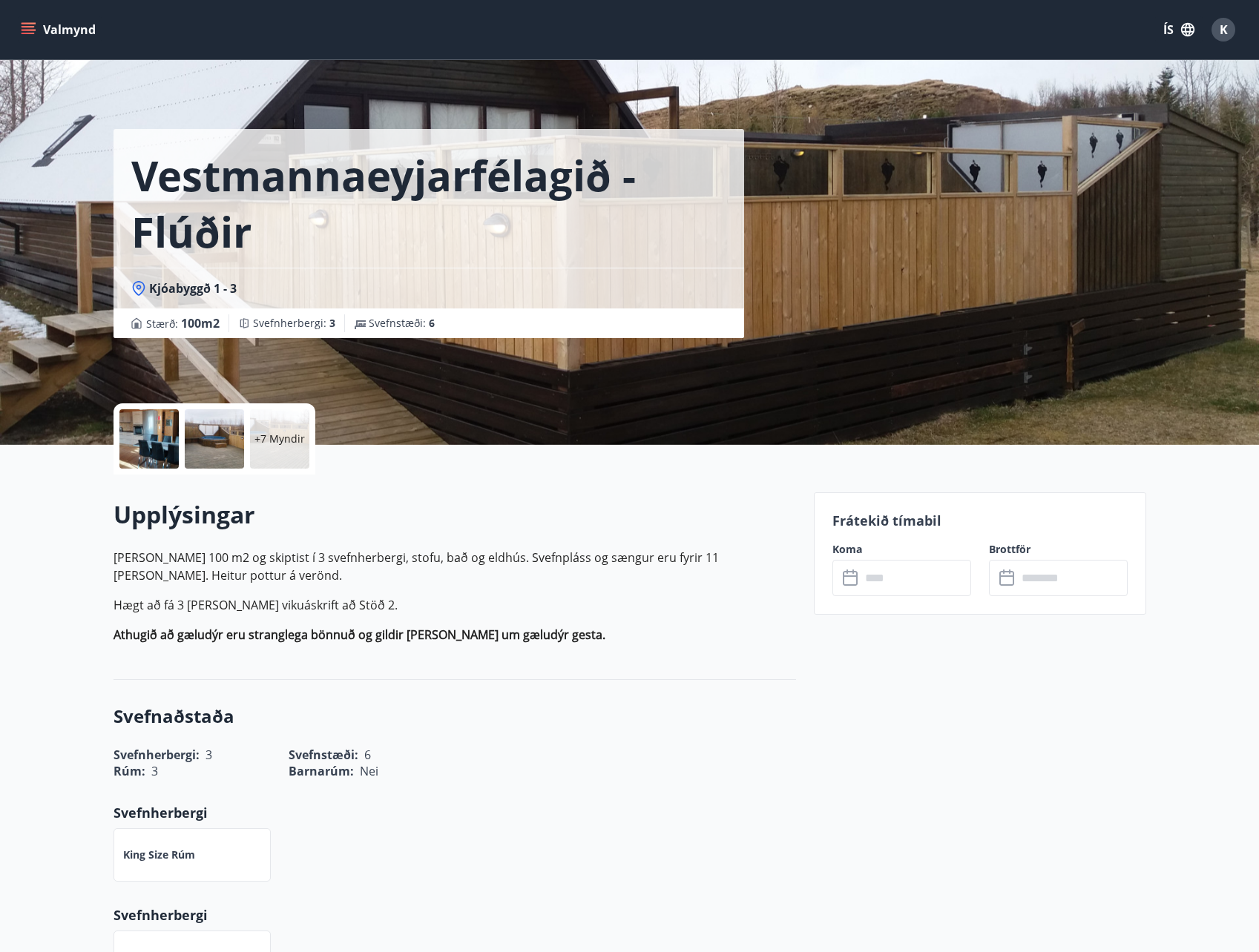
click at [262, 435] on p "+7 Myndir" at bounding box center [280, 439] width 51 height 14
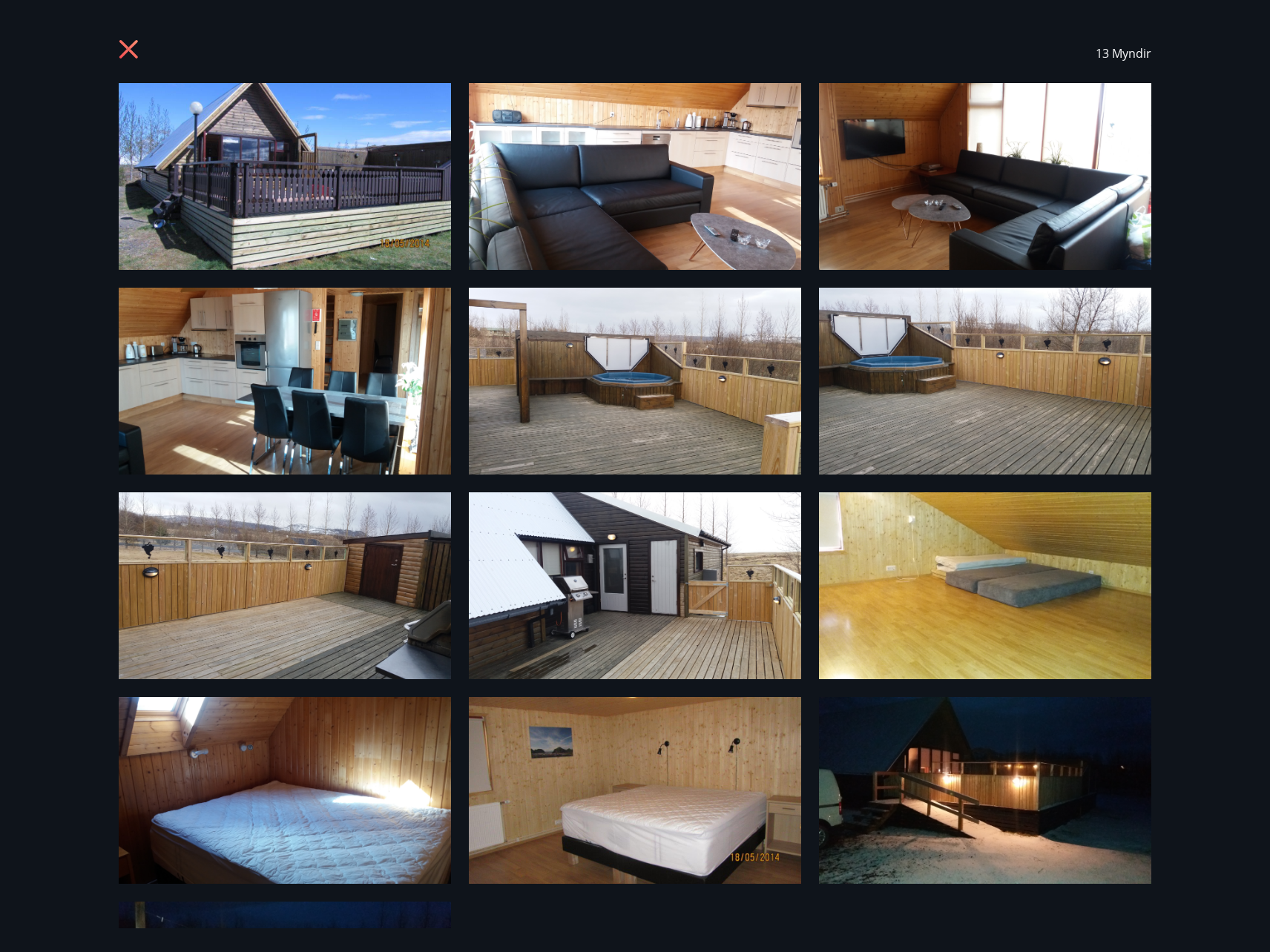
click at [120, 41] on icon at bounding box center [128, 49] width 19 height 19
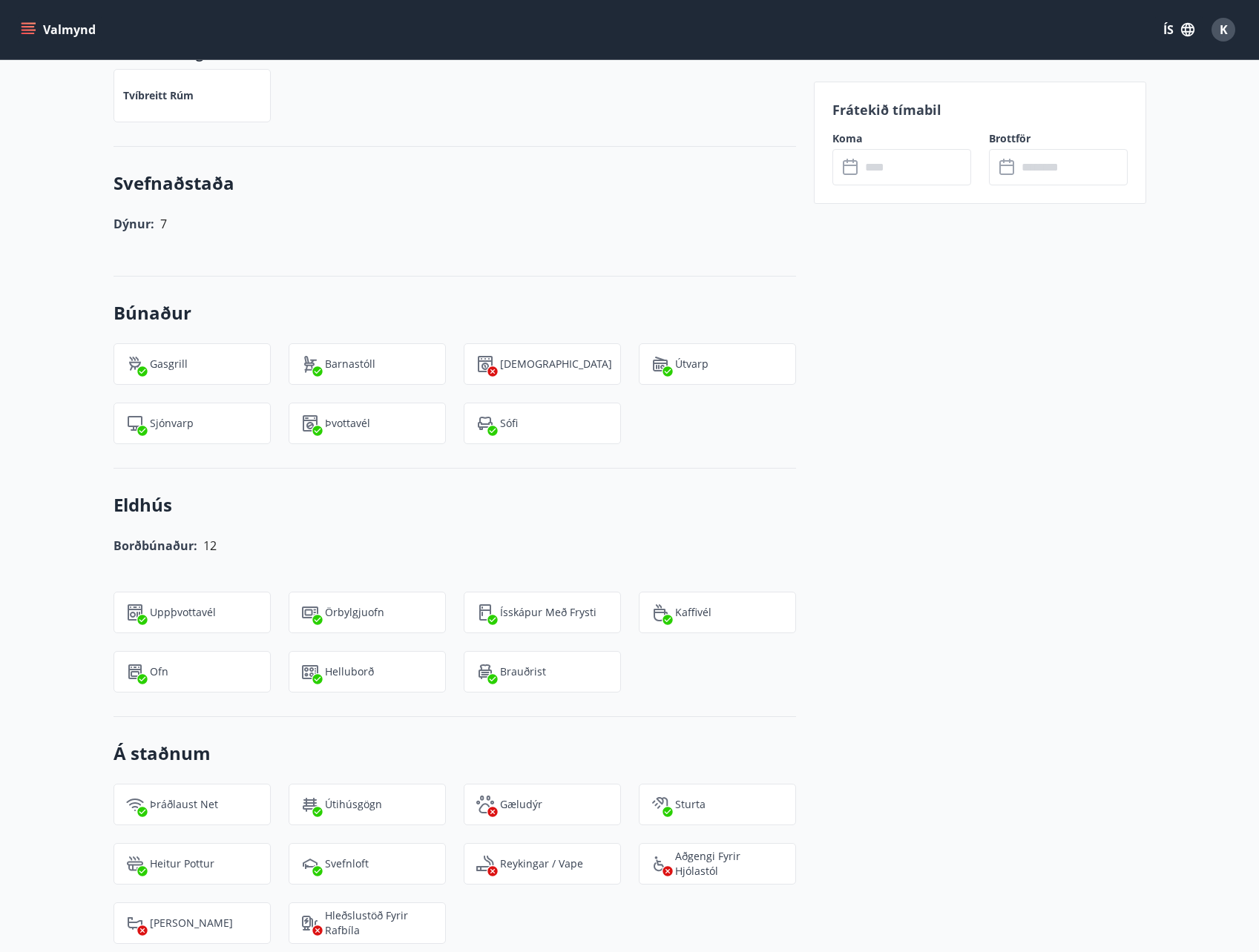
scroll to position [1039, 0]
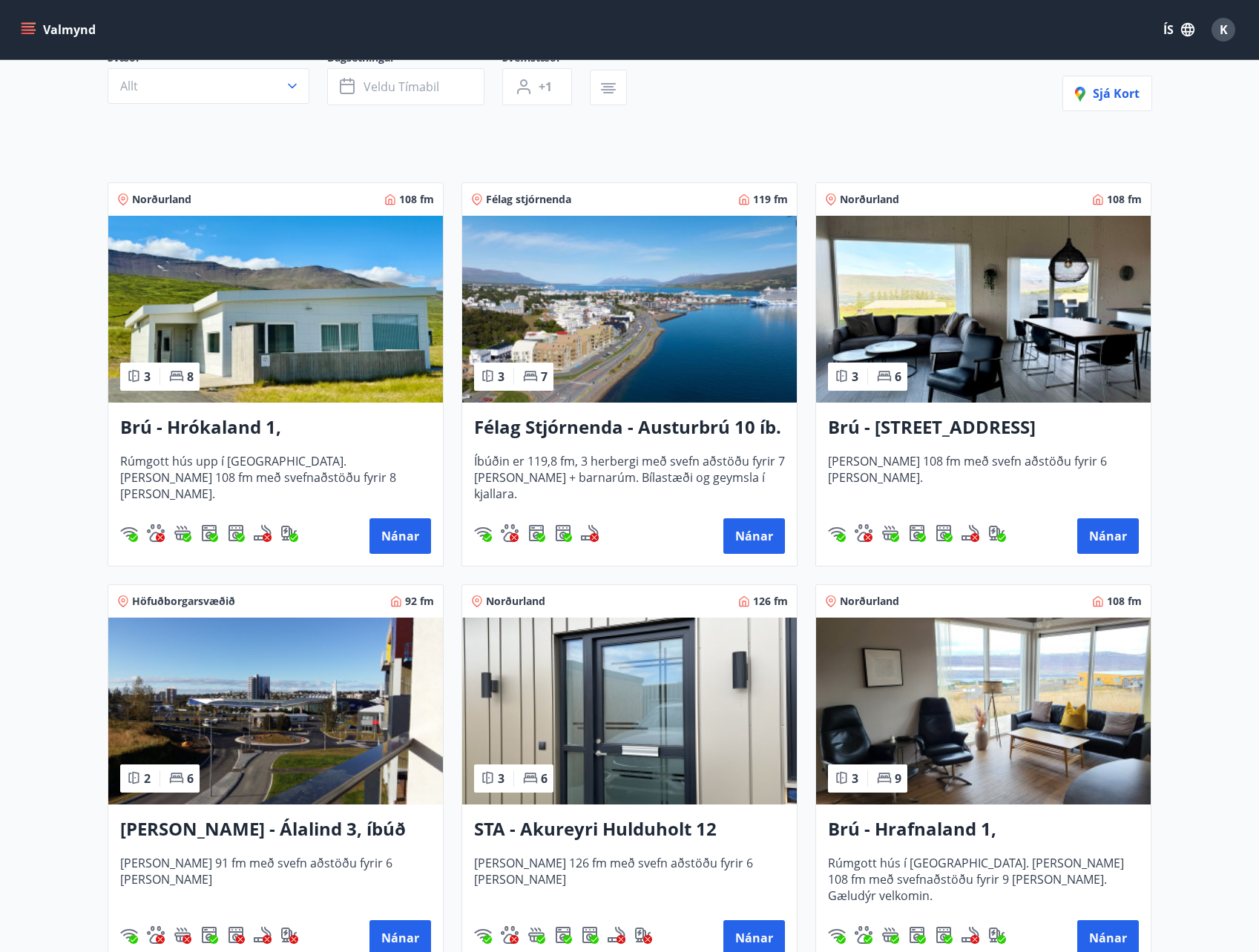
scroll to position [223, 0]
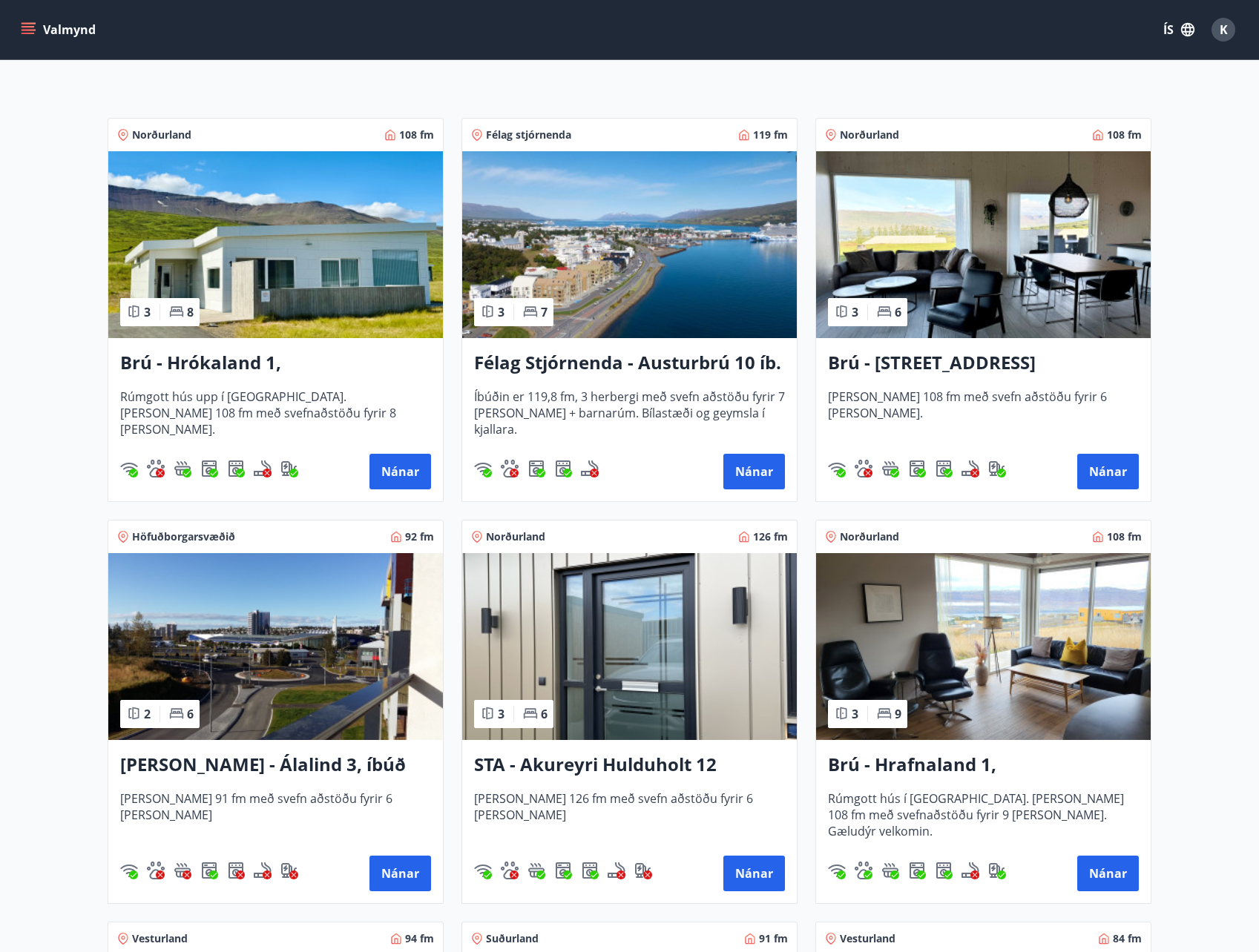
click at [981, 368] on h3 "Brú - [STREET_ADDRESS]" at bounding box center [983, 363] width 311 height 27
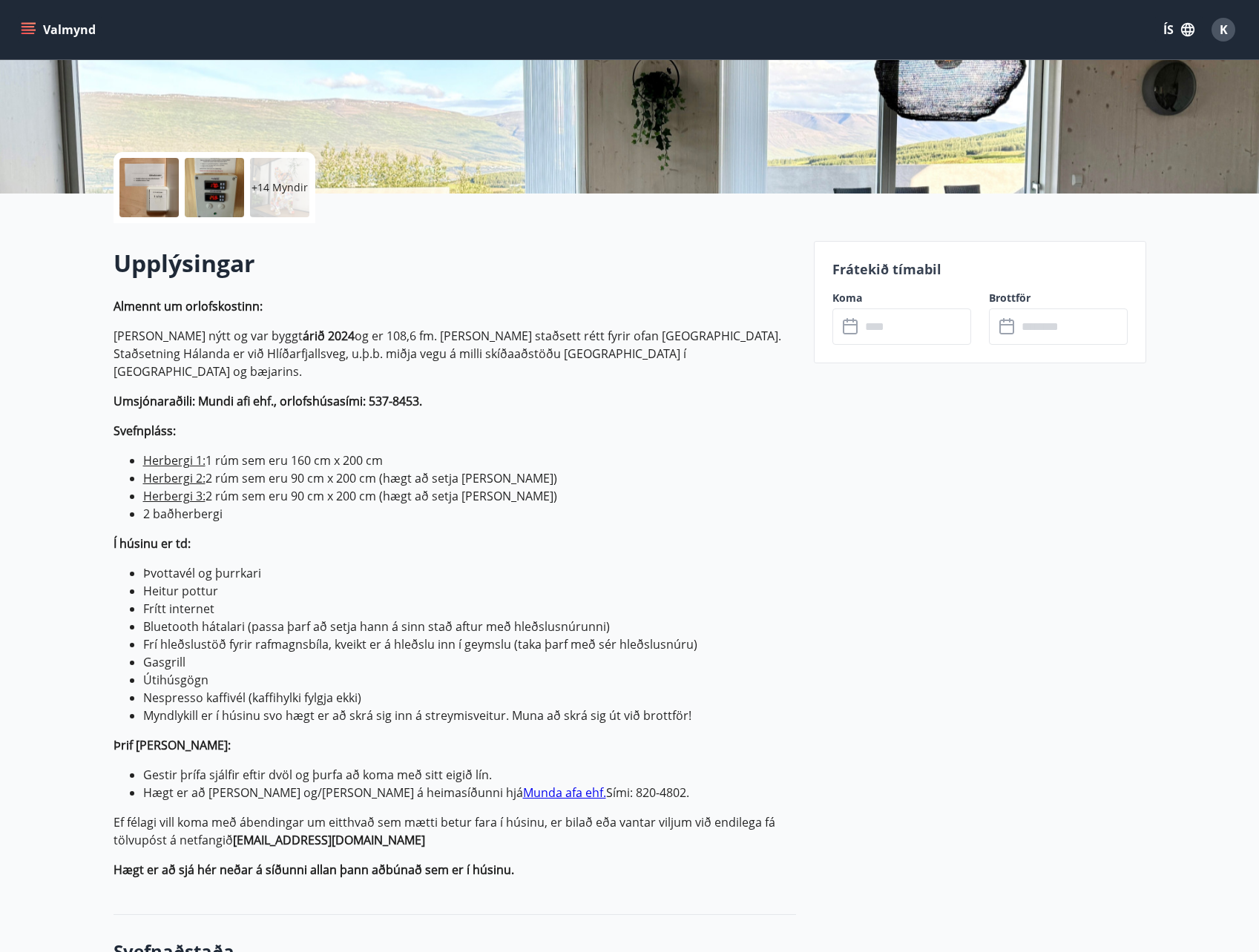
scroll to position [194, 0]
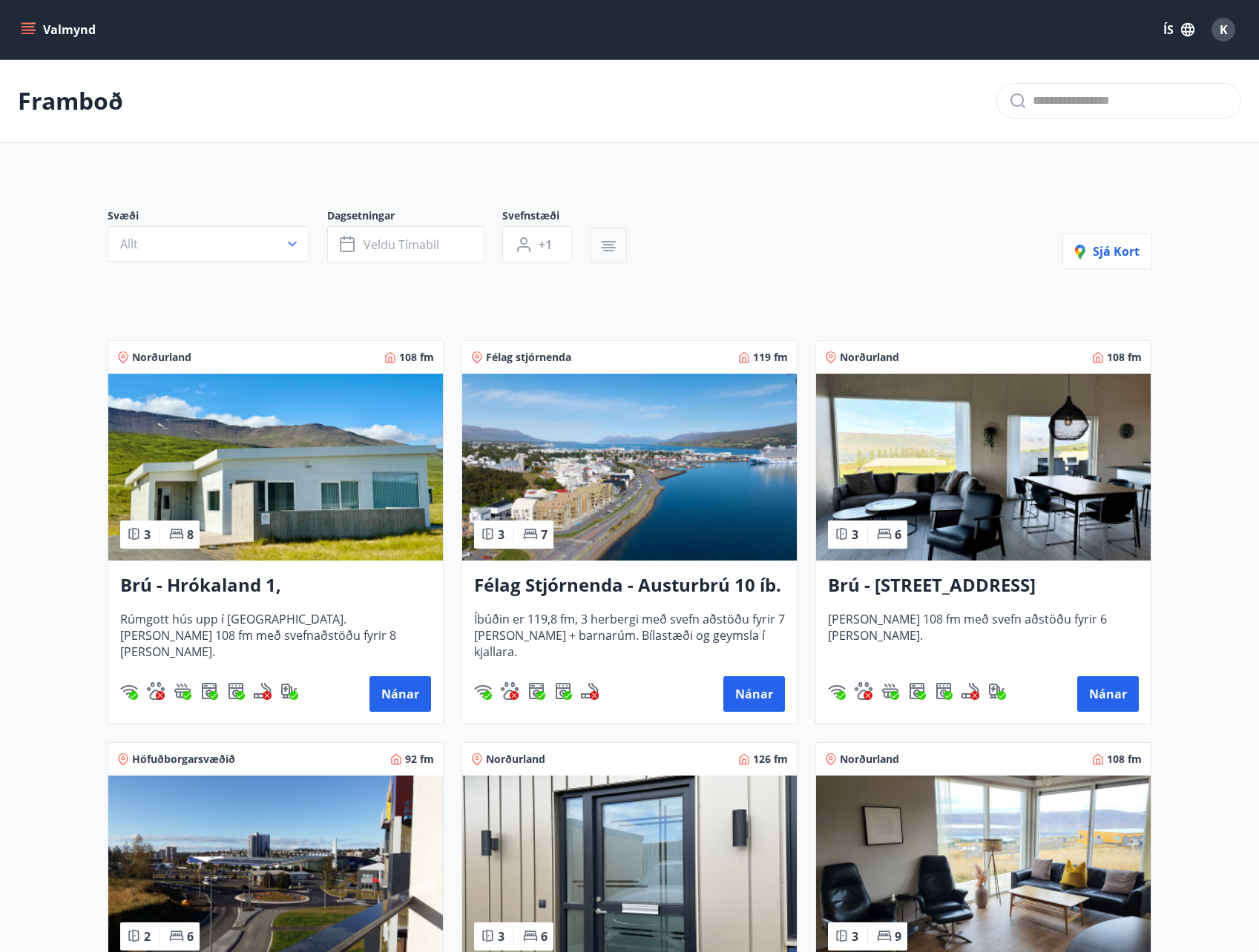
click at [594, 252] on button "button" at bounding box center [608, 245] width 37 height 35
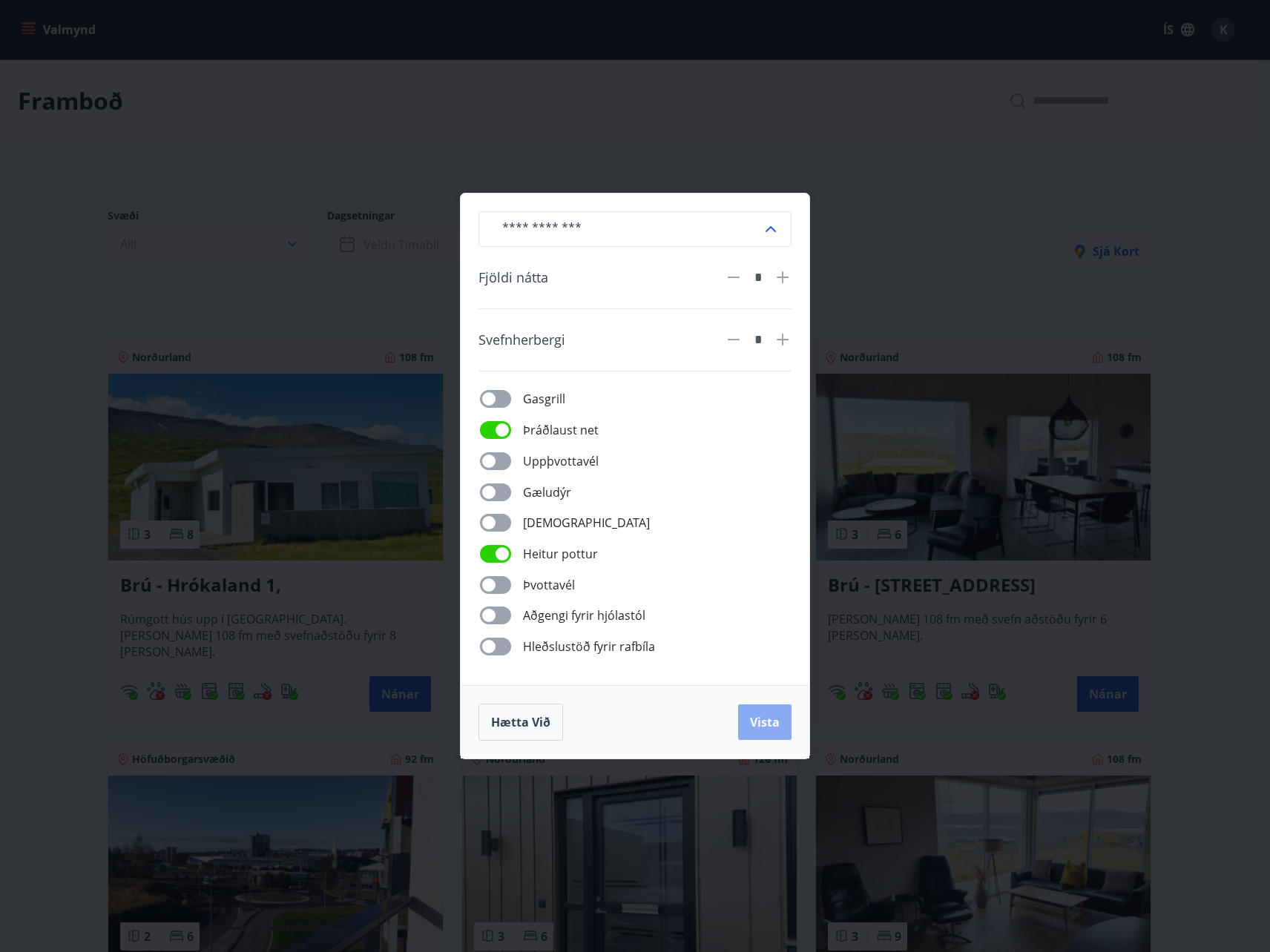
click at [759, 718] on span "Vista" at bounding box center [765, 722] width 30 height 16
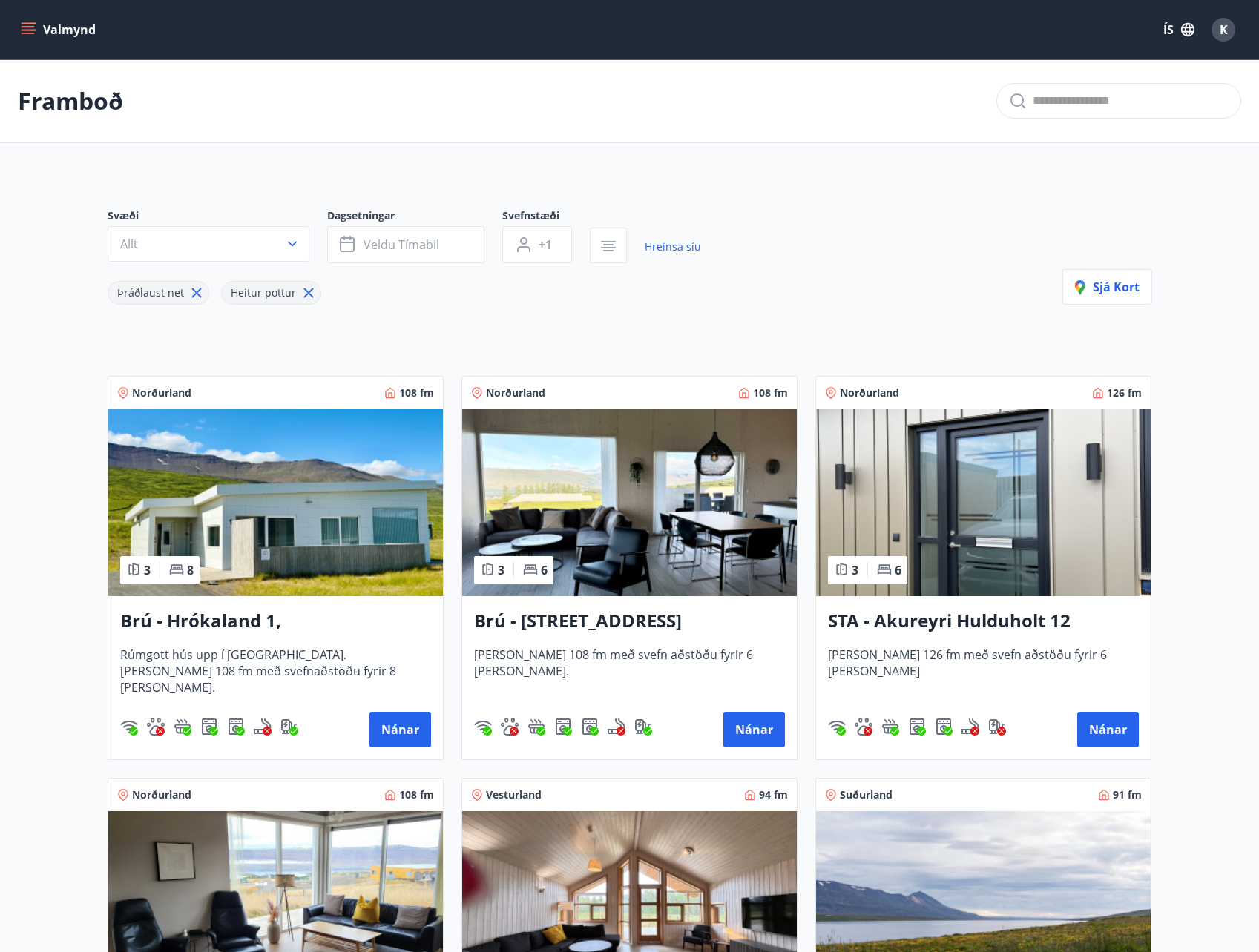
click at [997, 488] on img at bounding box center [983, 502] width 335 height 187
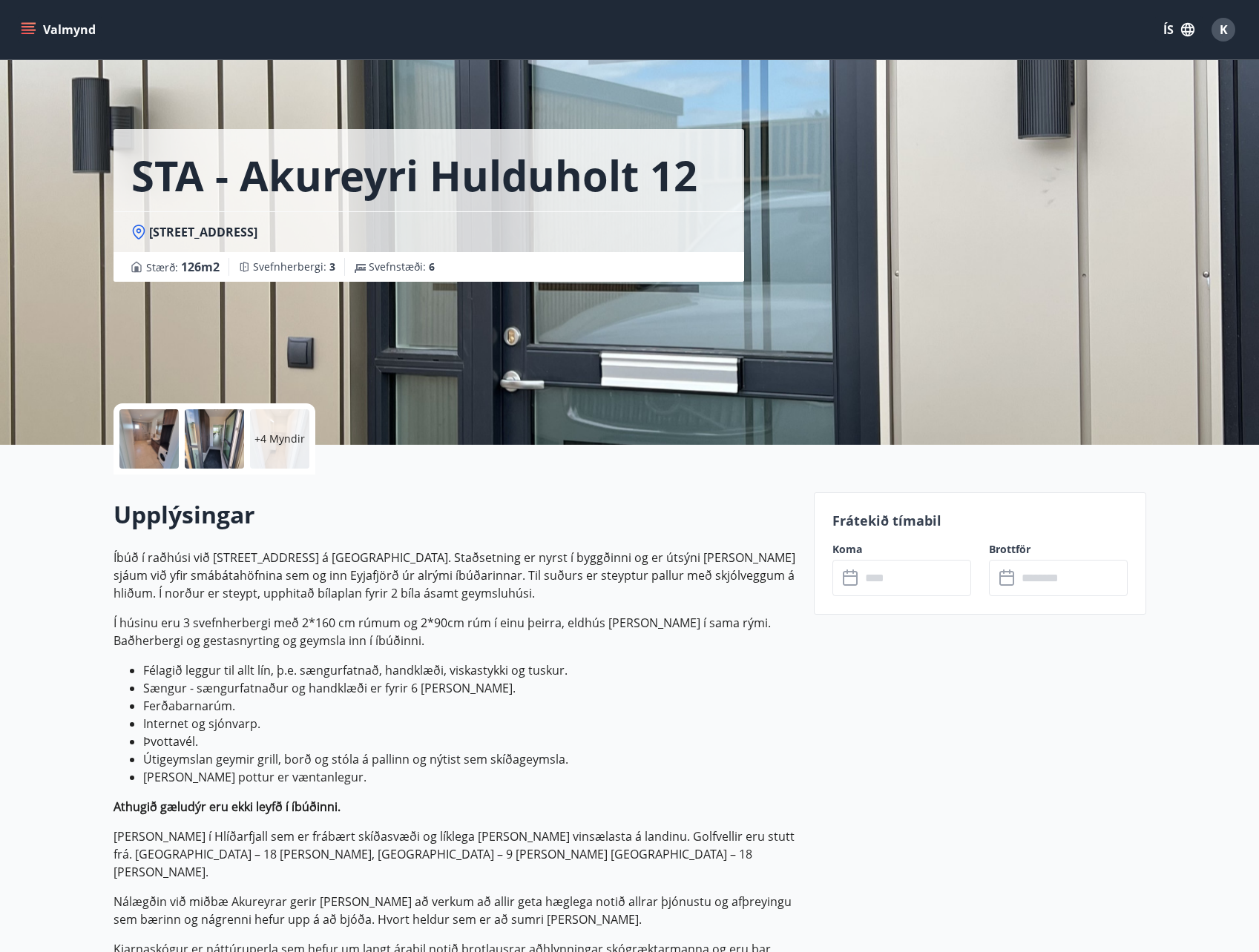
click at [264, 444] on p "+4 Myndir" at bounding box center [280, 439] width 51 height 14
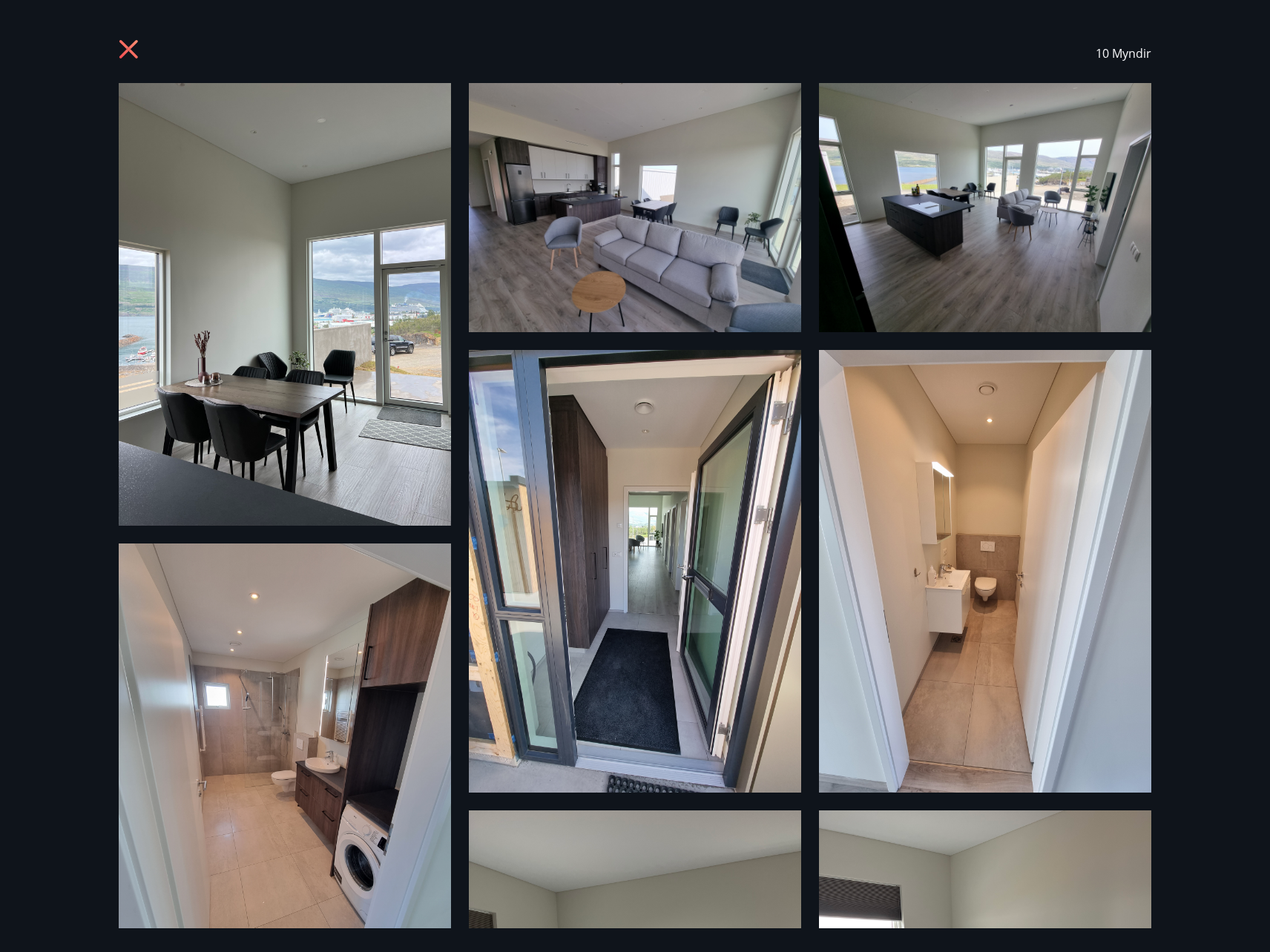
click at [124, 47] on icon at bounding box center [131, 51] width 23 height 23
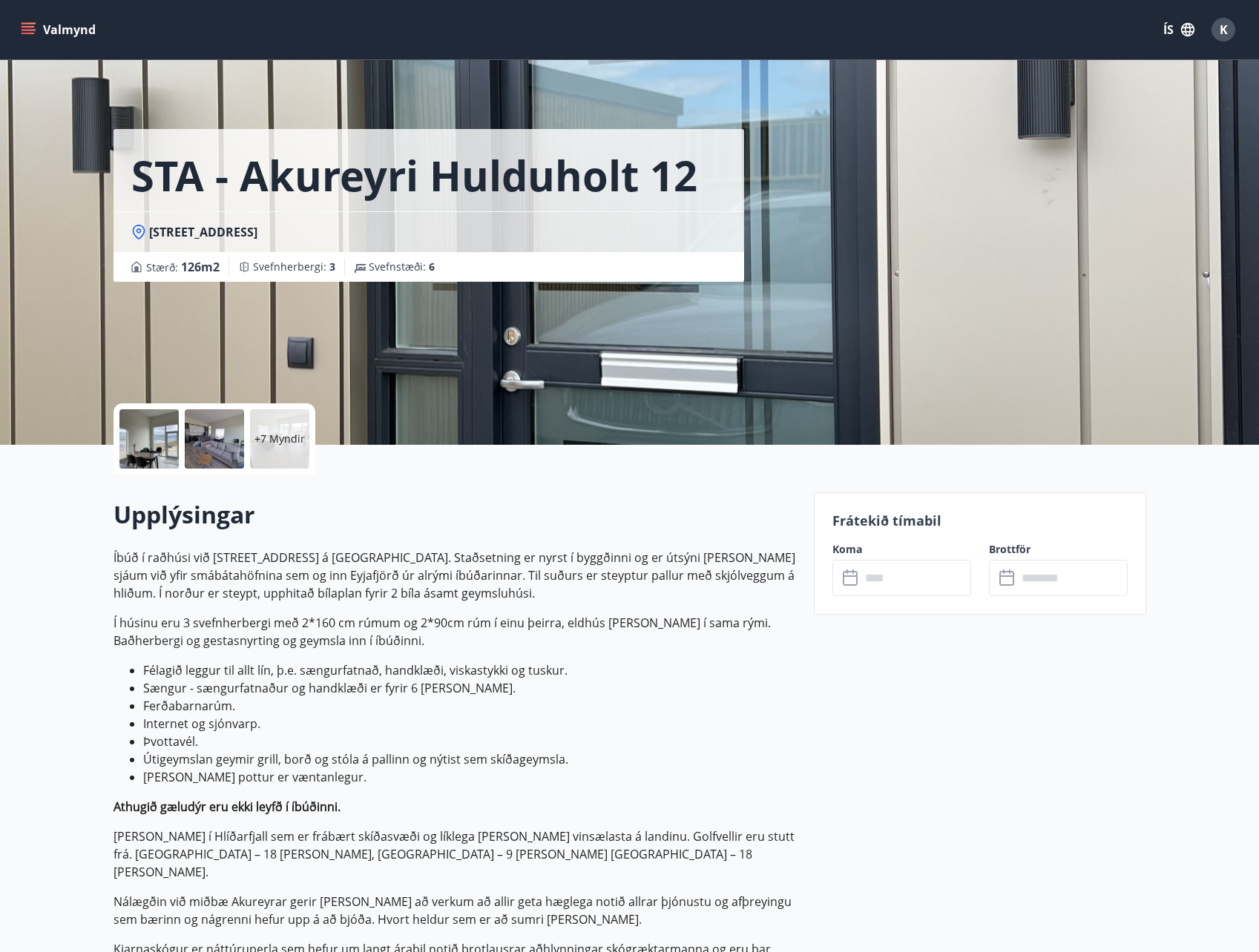
click at [271, 444] on p "+7 Myndir" at bounding box center [280, 439] width 51 height 14
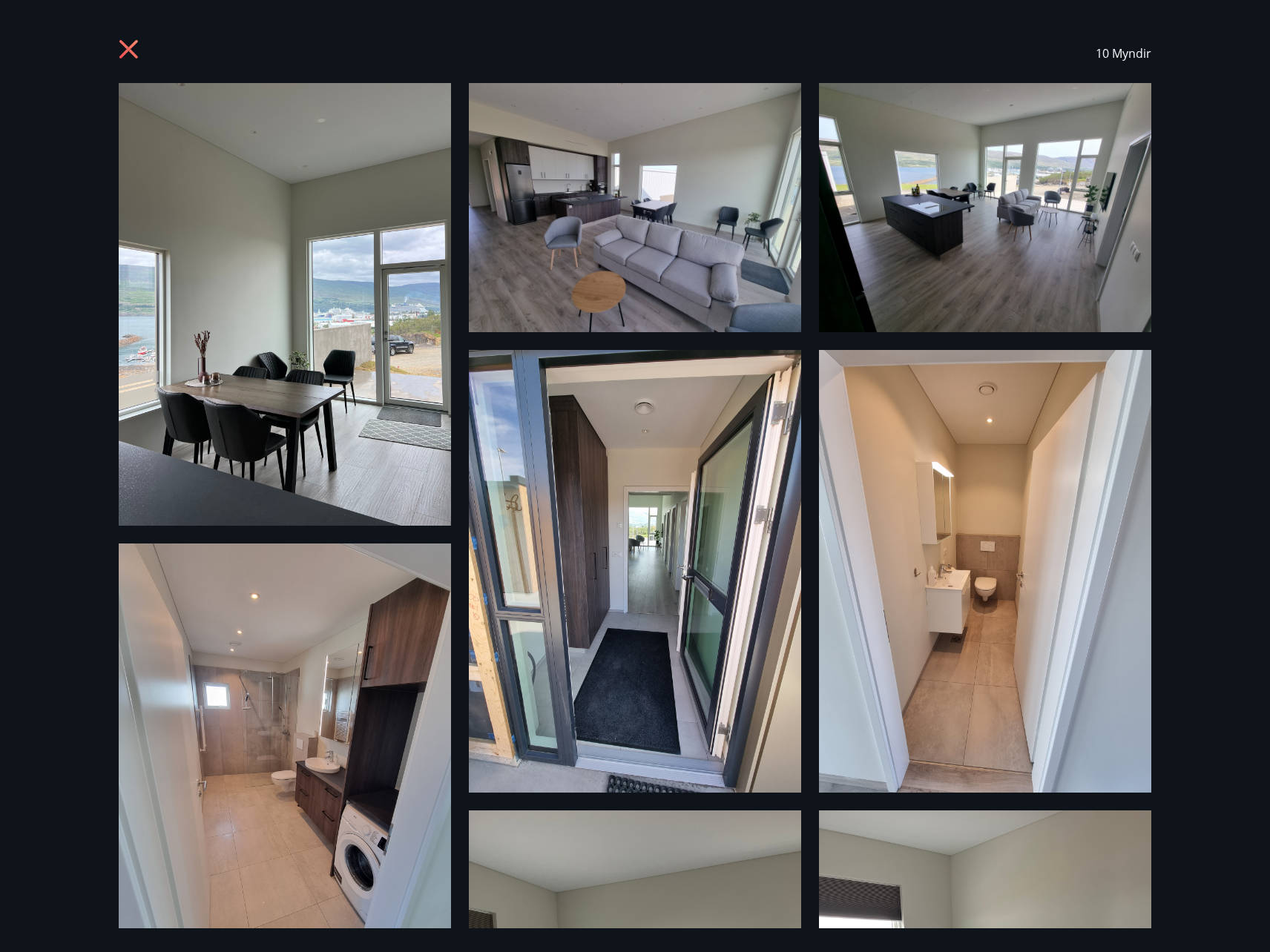
click at [1095, 41] on div "10 Myndir" at bounding box center [635, 53] width 1033 height 60
click at [143, 56] on div "10 Myndir" at bounding box center [635, 53] width 1033 height 60
click at [140, 54] on icon at bounding box center [131, 51] width 23 height 23
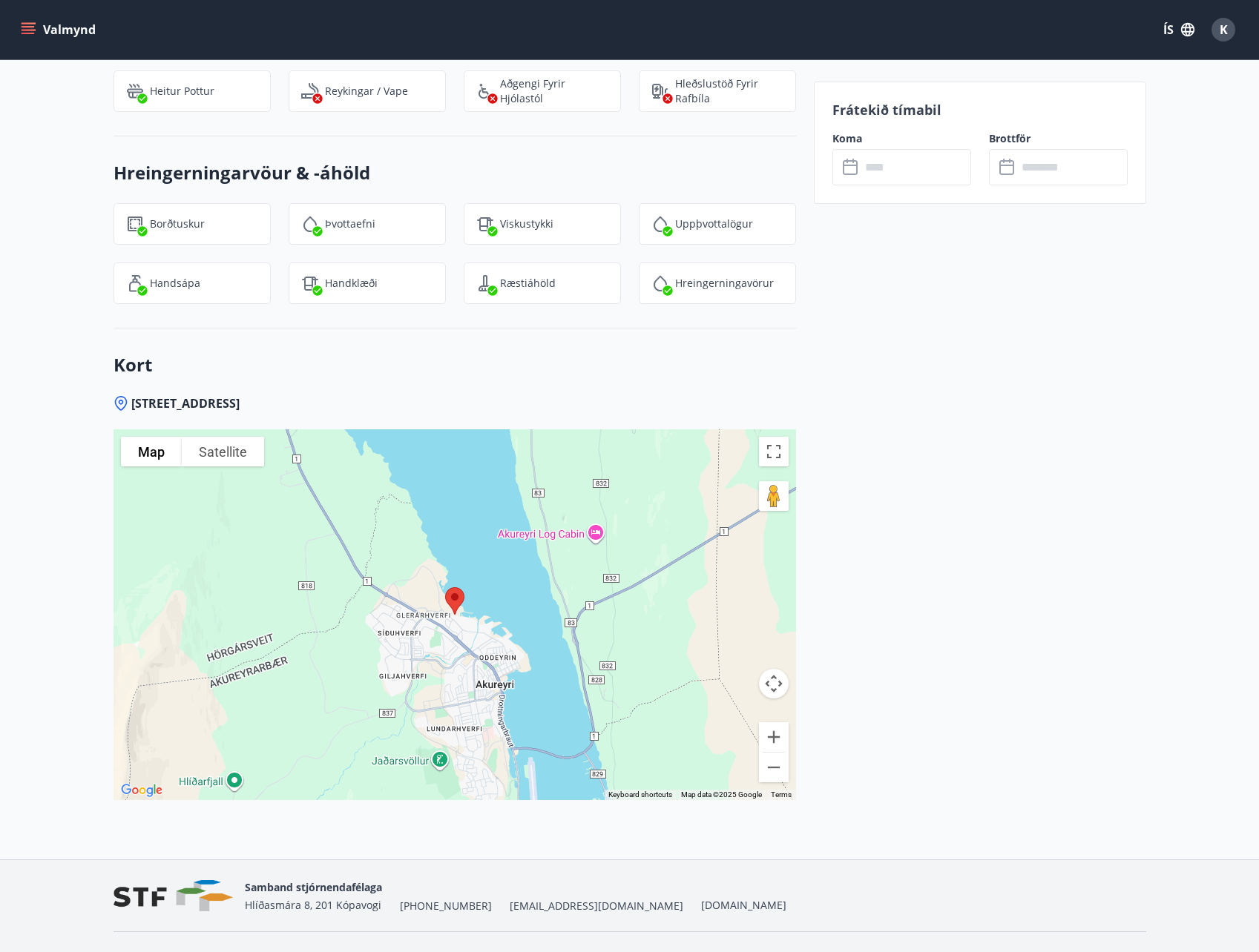
scroll to position [1915, 0]
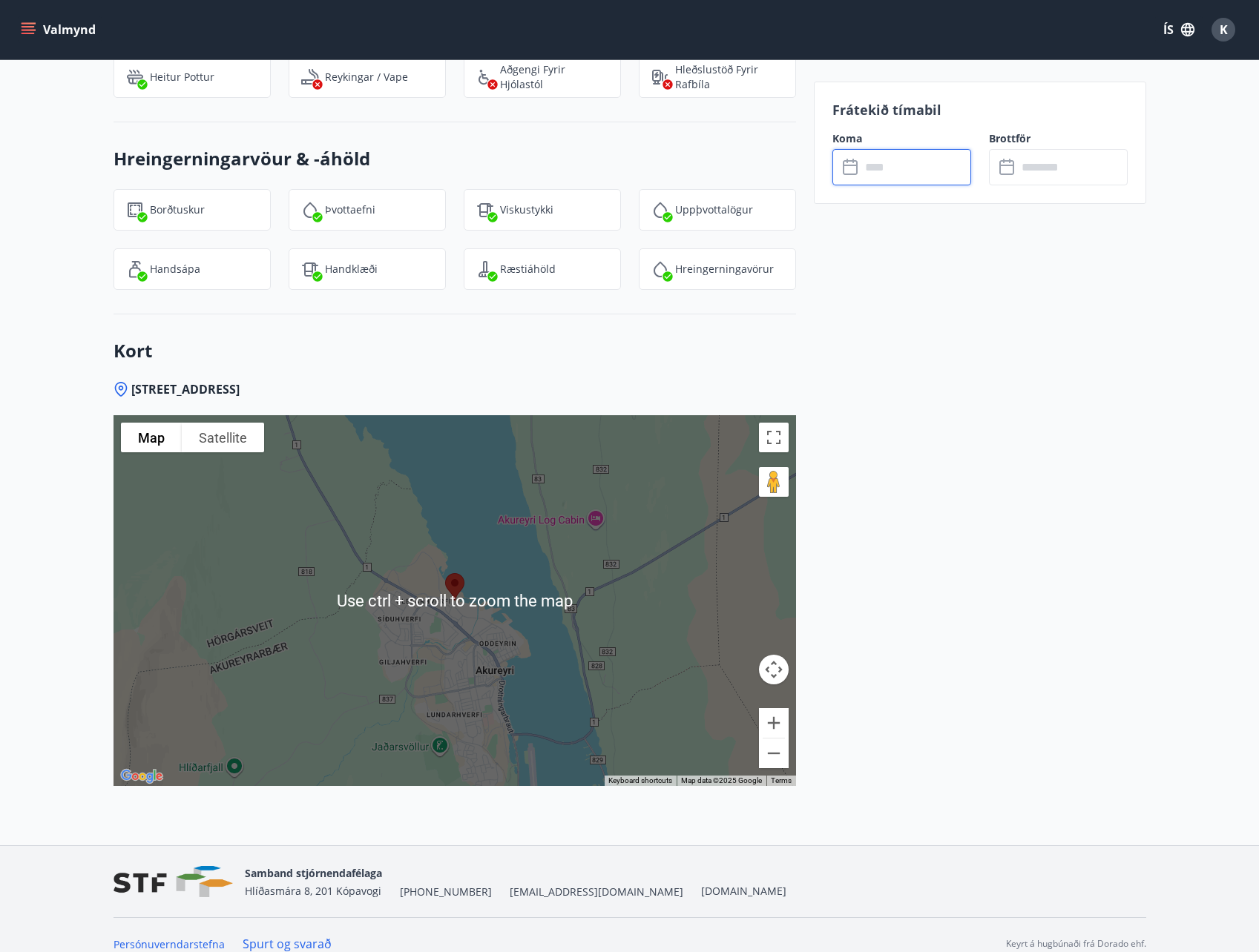
click at [898, 160] on input "text" at bounding box center [915, 167] width 111 height 36
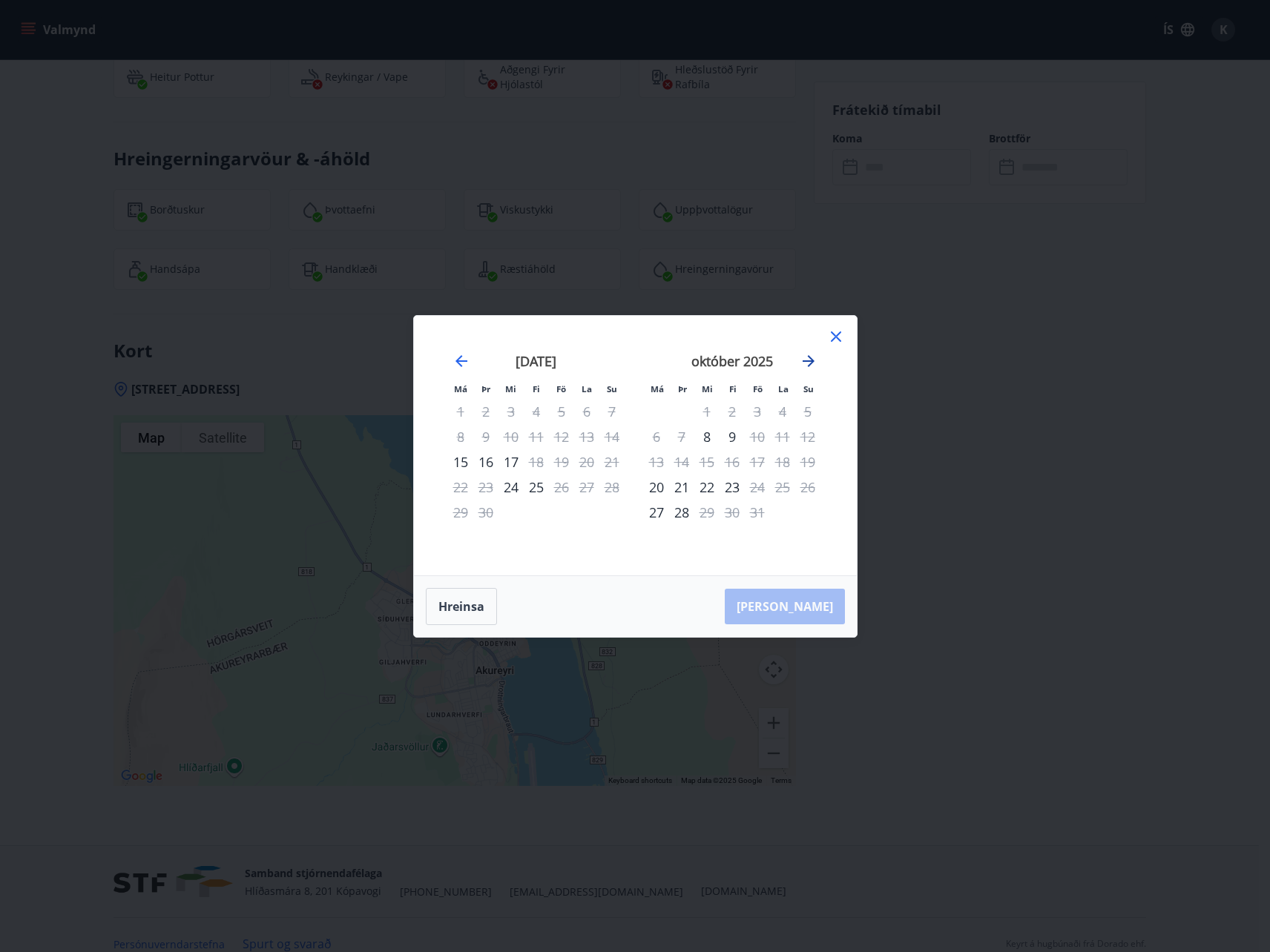
click at [814, 362] on icon "Move forward to switch to the next month." at bounding box center [808, 361] width 12 height 12
click at [758, 436] on div "7" at bounding box center [758, 437] width 25 height 25
click at [648, 462] on div "10" at bounding box center [657, 462] width 25 height 25
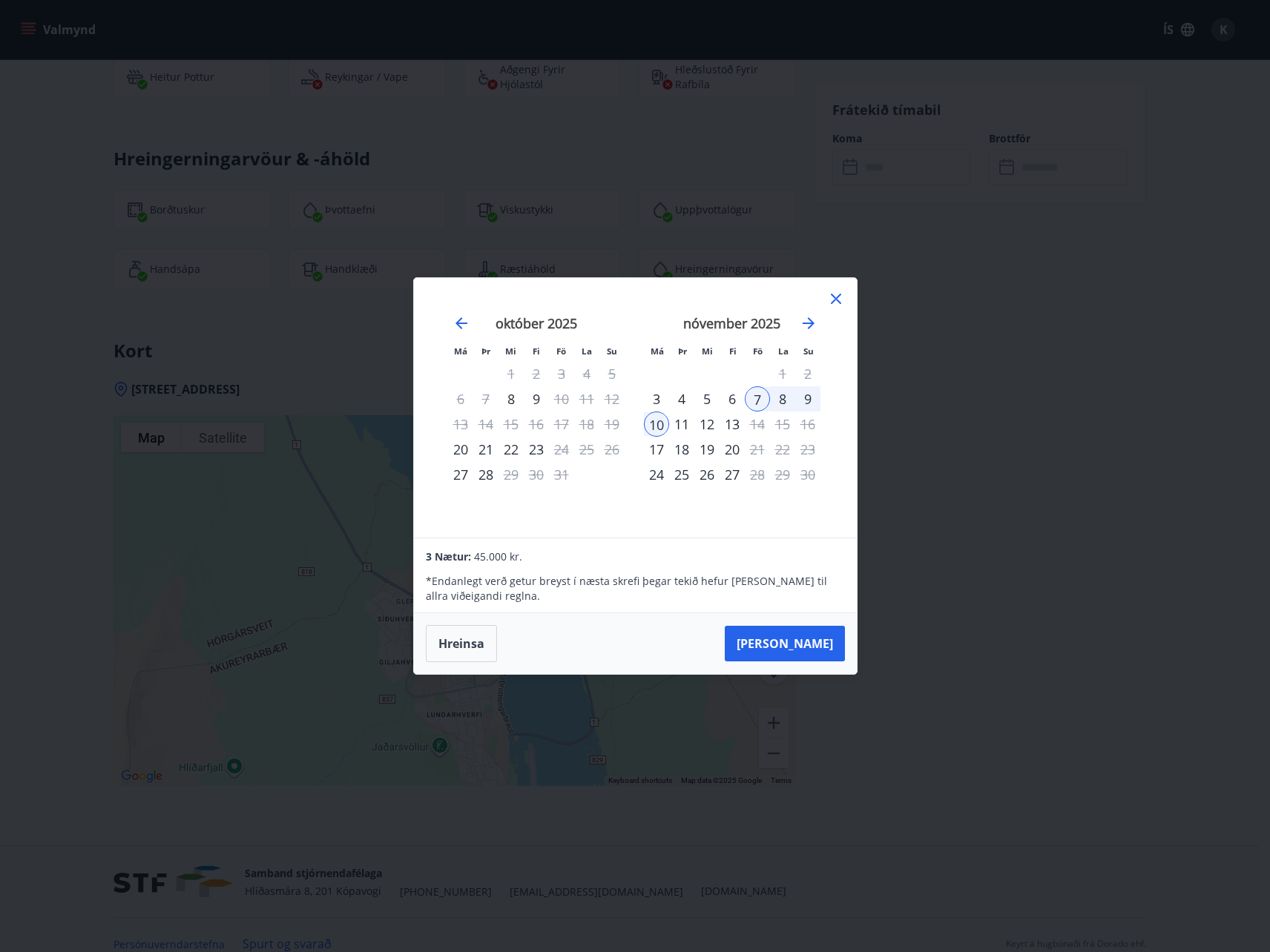
click at [829, 295] on icon at bounding box center [836, 299] width 18 height 18
